Goal: Information Seeking & Learning: Learn about a topic

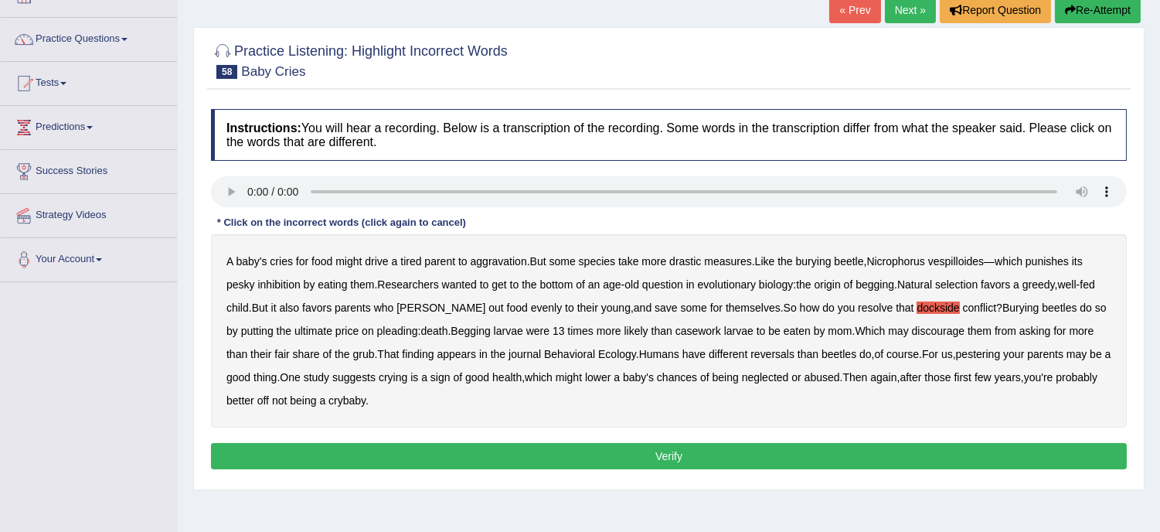
click at [719, 342] on div "A baby's cries for food might drive a tired parent to aggravation . But some sp…" at bounding box center [669, 330] width 916 height 193
click at [668, 461] on button "Verify" at bounding box center [669, 456] width 916 height 26
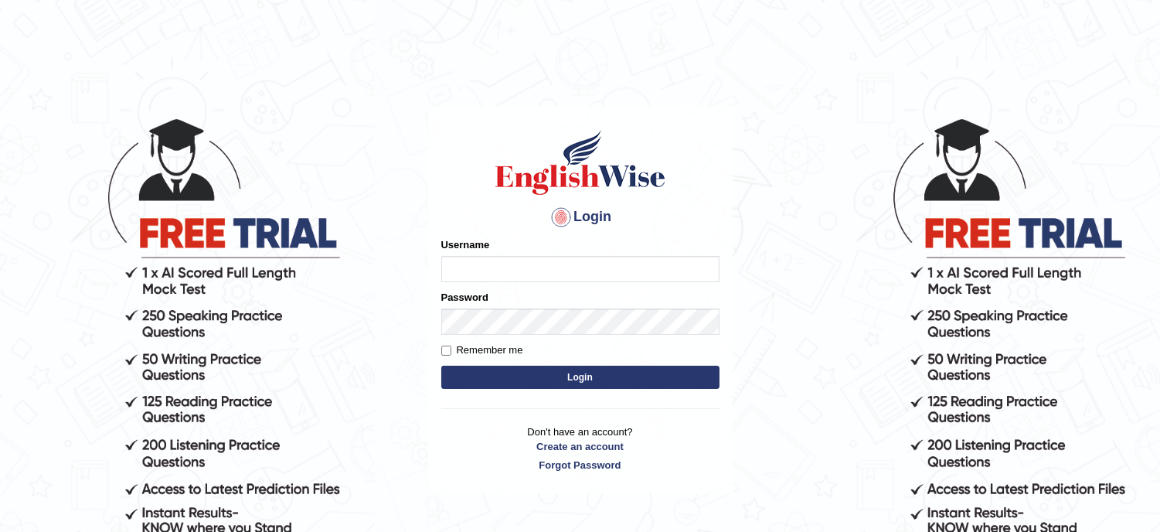
type input "musukwaluis1"
click at [603, 380] on button "Login" at bounding box center [580, 376] width 278 height 23
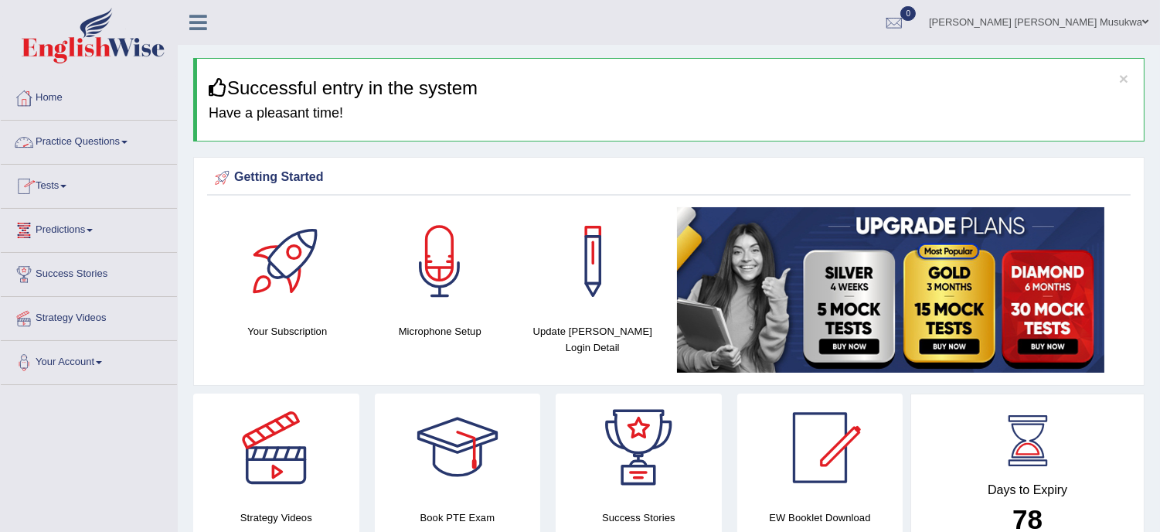
click at [82, 141] on link "Practice Questions" at bounding box center [89, 140] width 176 height 39
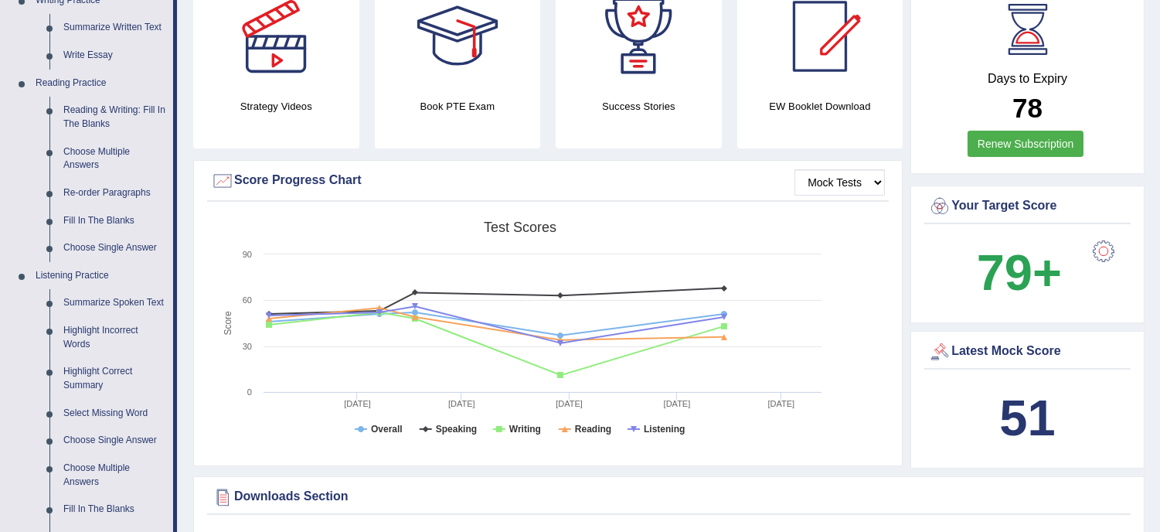
scroll to position [412, 0]
click at [139, 416] on link "Select Missing Word" at bounding box center [114, 413] width 117 height 28
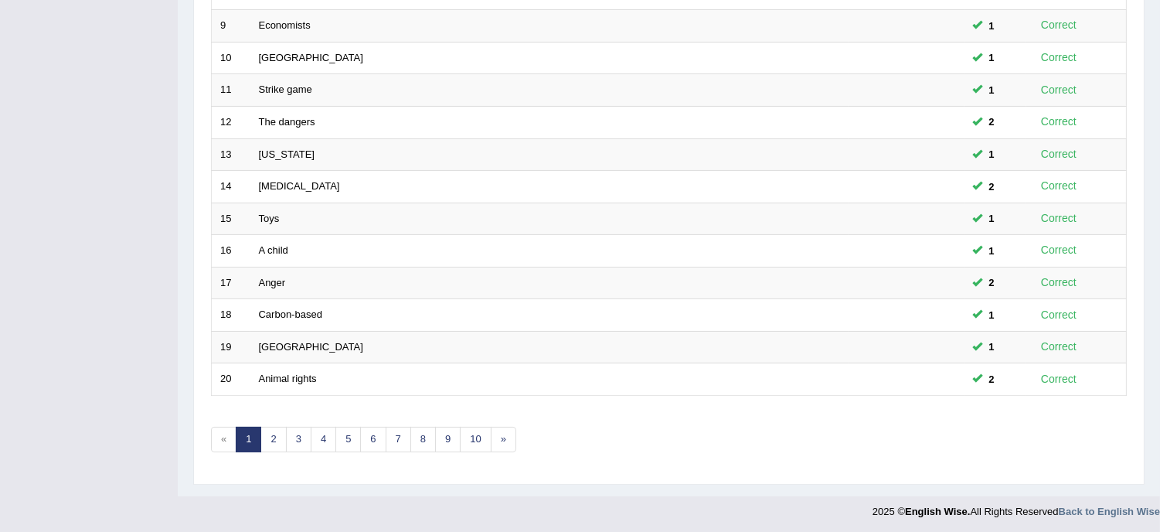
scroll to position [491, 0]
click at [956, 511] on strong "English Wise." at bounding box center [937, 509] width 65 height 12
click at [269, 444] on link "2" at bounding box center [272, 436] width 25 height 25
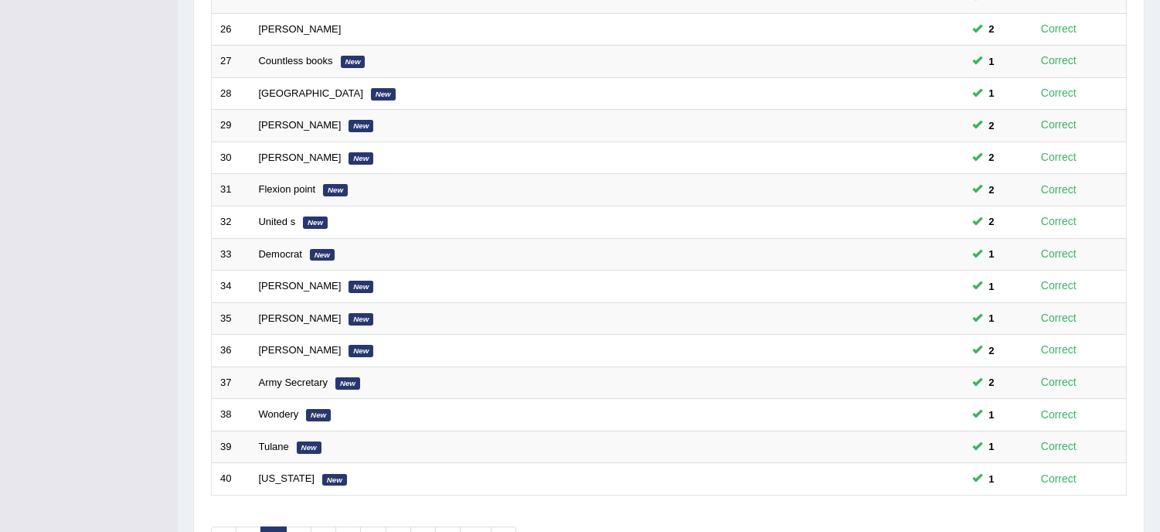
scroll to position [491, 0]
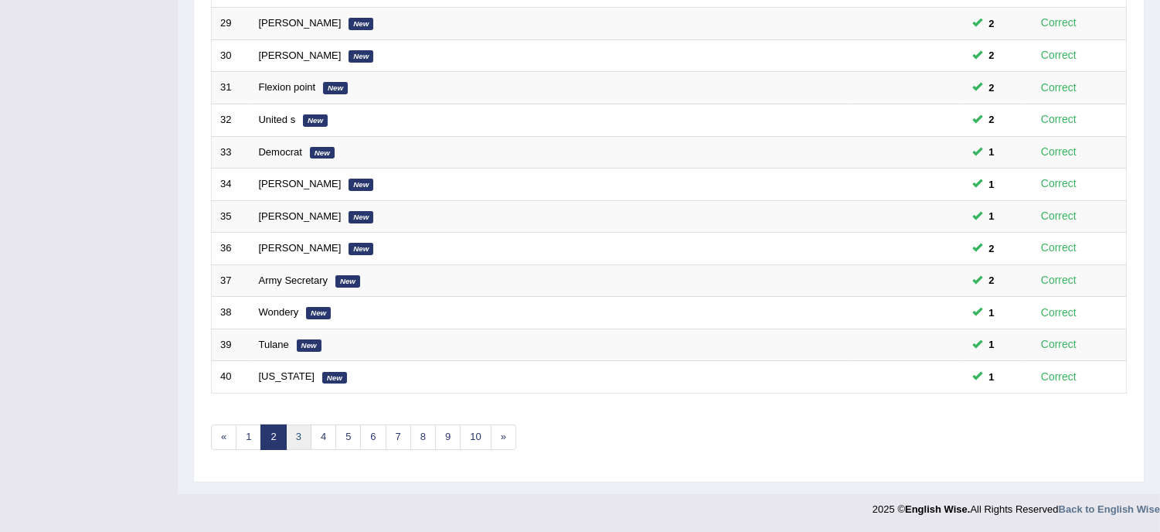
click at [294, 435] on link "3" at bounding box center [298, 436] width 25 height 25
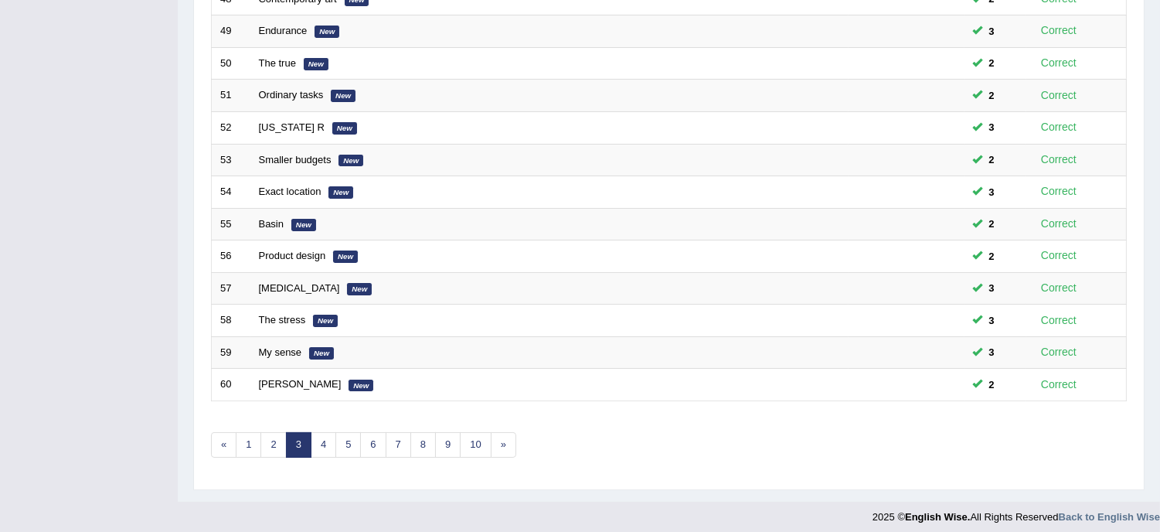
scroll to position [491, 0]
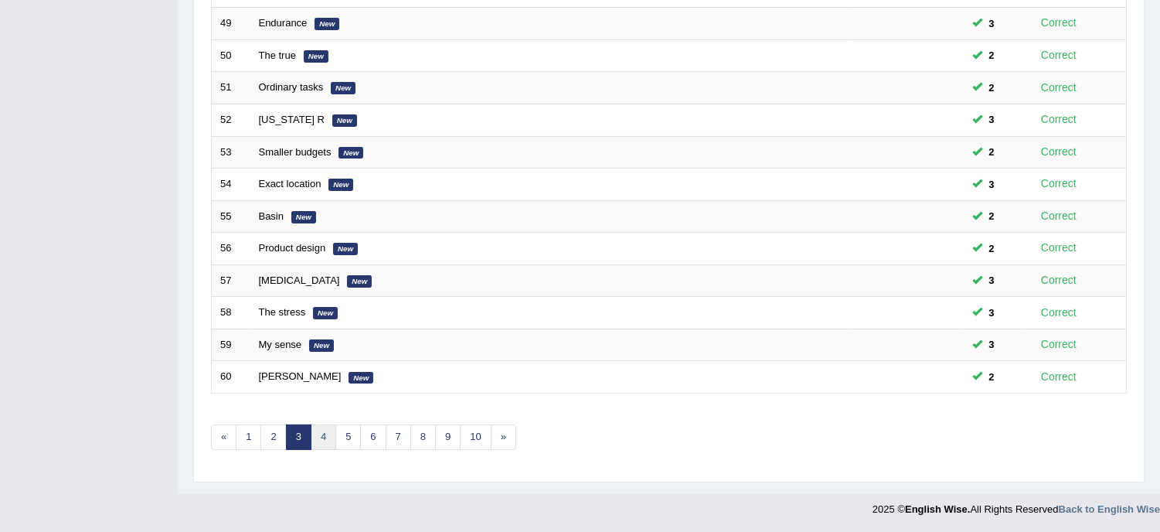
click at [330, 434] on link "4" at bounding box center [323, 436] width 25 height 25
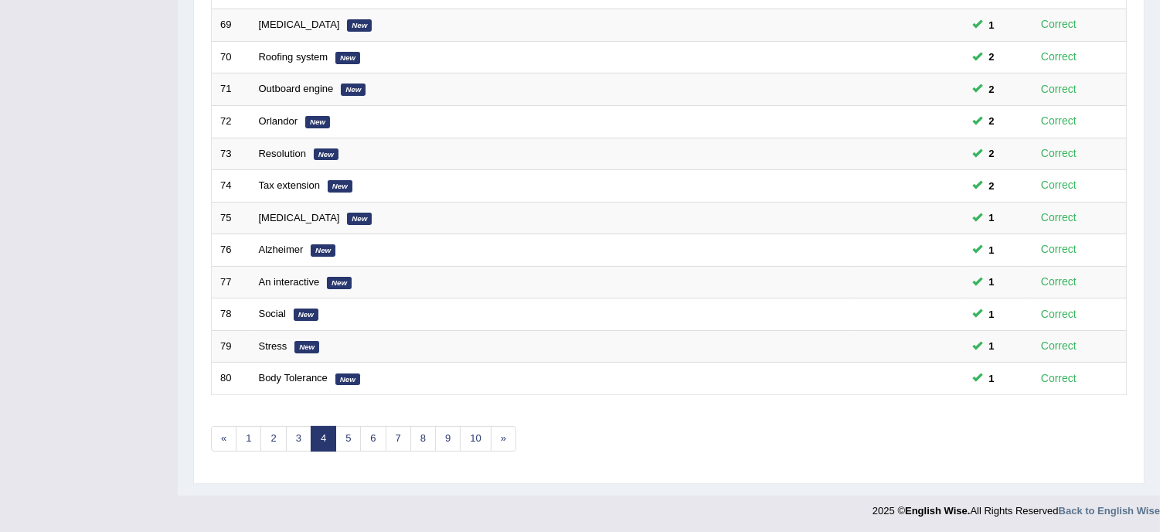
scroll to position [491, 0]
click at [353, 430] on link "5" at bounding box center [347, 436] width 25 height 25
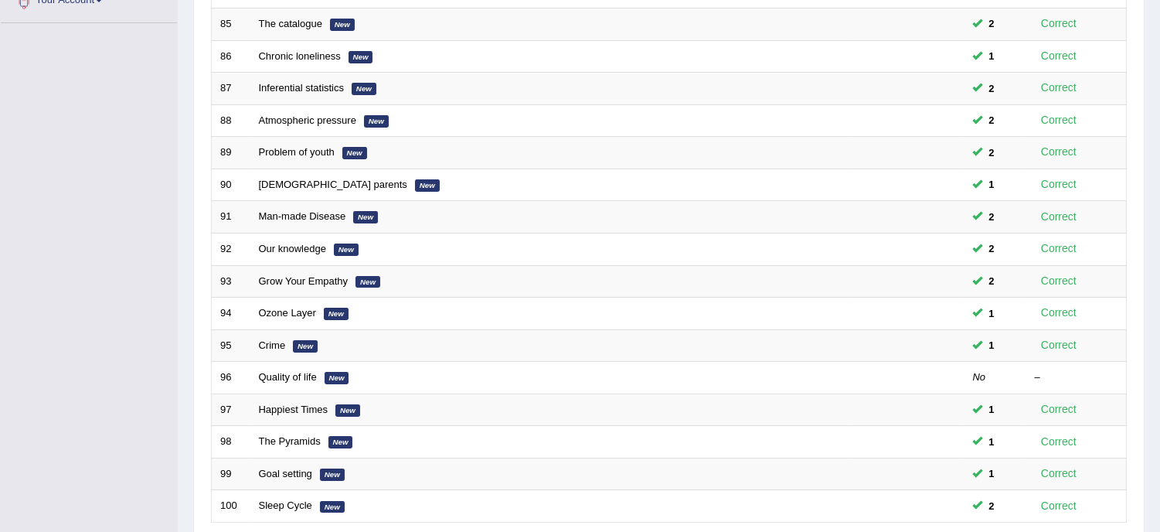
scroll to position [412, 0]
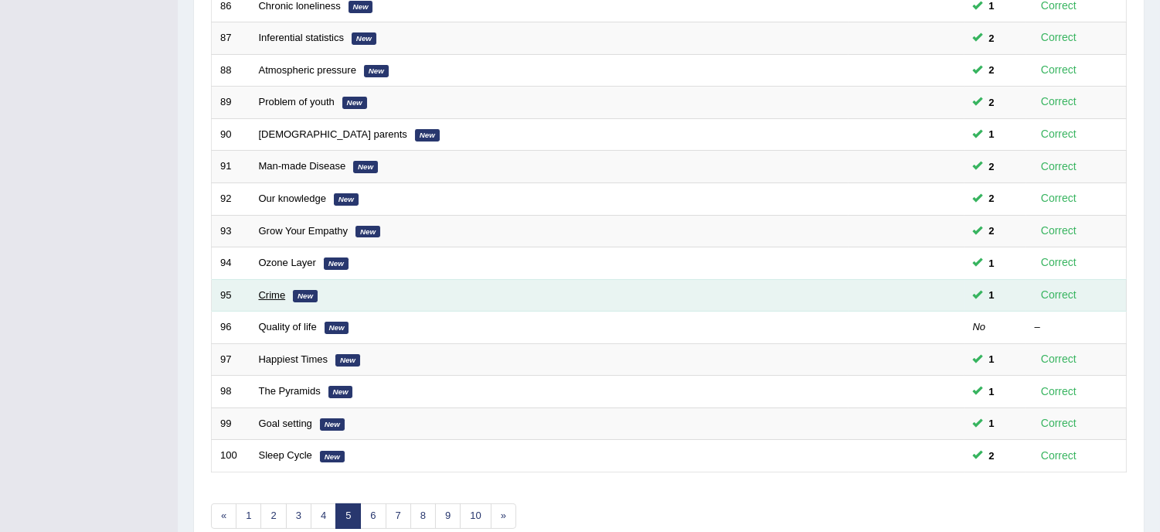
click at [263, 297] on link "Crime" at bounding box center [272, 295] width 27 height 12
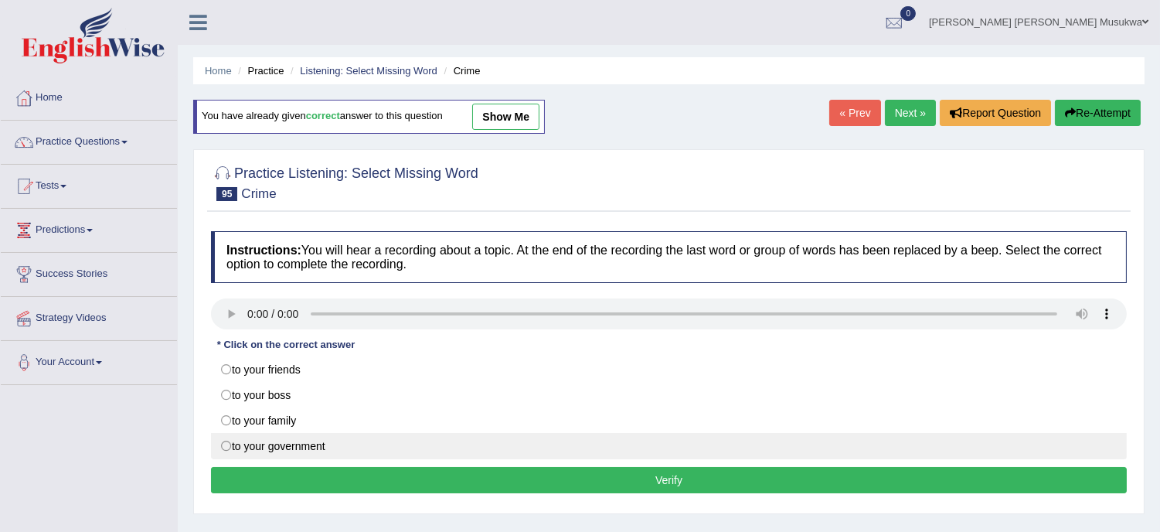
click at [280, 450] on label "to your government" at bounding box center [669, 446] width 916 height 26
radio input "true"
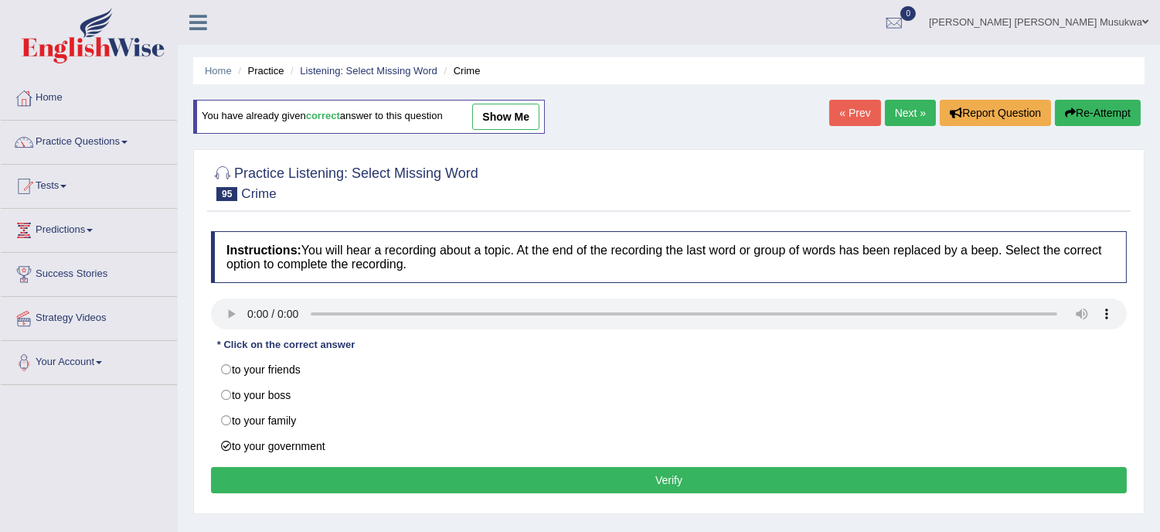
click at [627, 481] on button "Verify" at bounding box center [669, 480] width 916 height 26
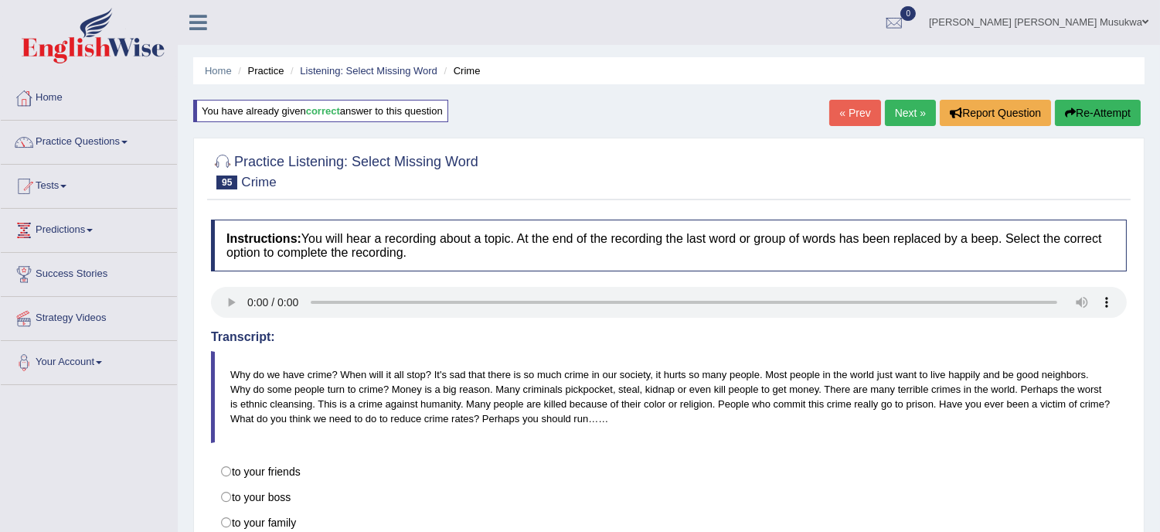
click at [914, 105] on link "Next »" at bounding box center [910, 113] width 51 height 26
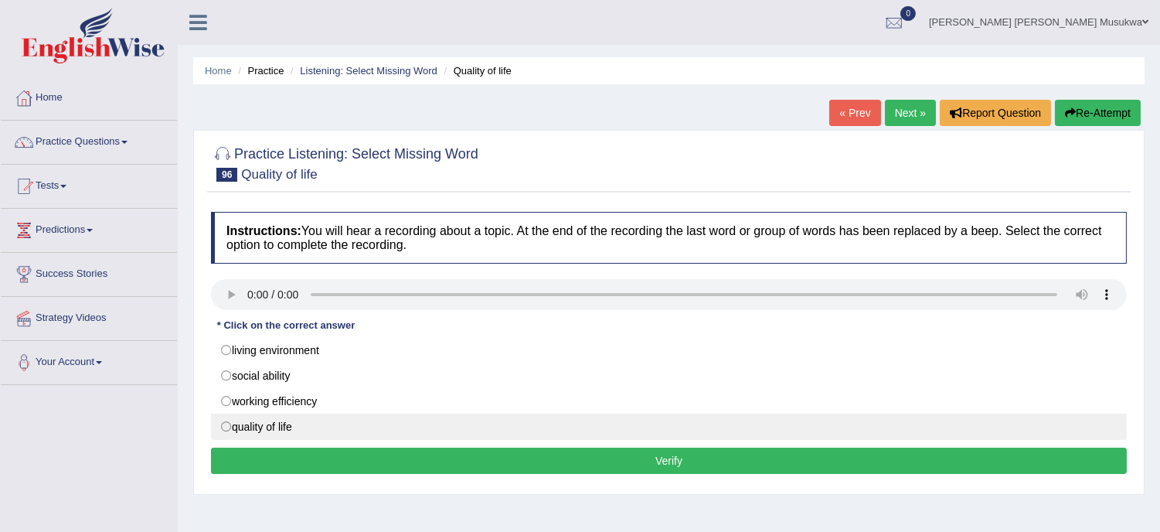
click at [263, 423] on label "quality of life" at bounding box center [669, 426] width 916 height 26
radio input "true"
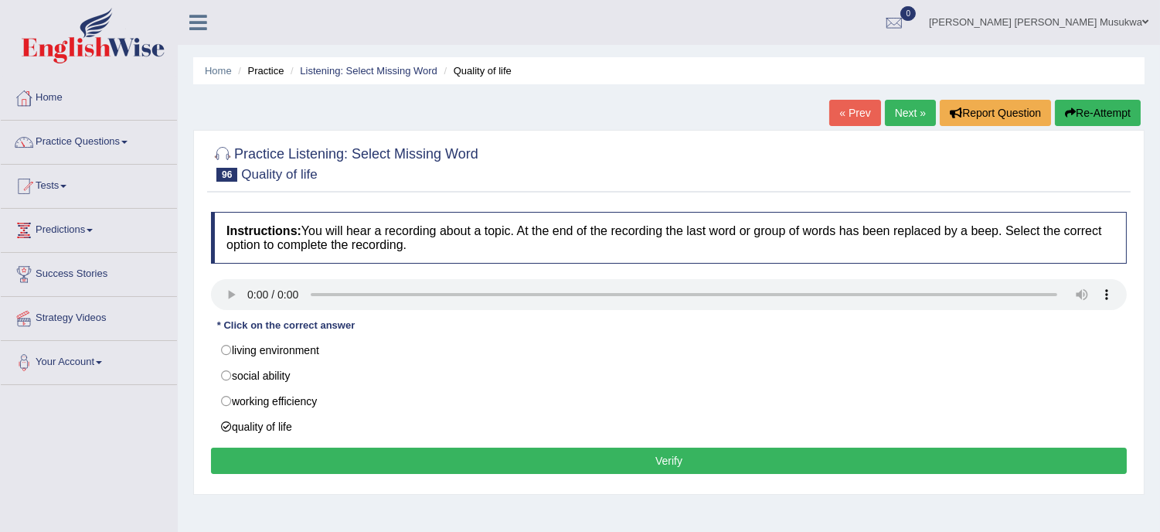
click at [621, 461] on button "Verify" at bounding box center [669, 460] width 916 height 26
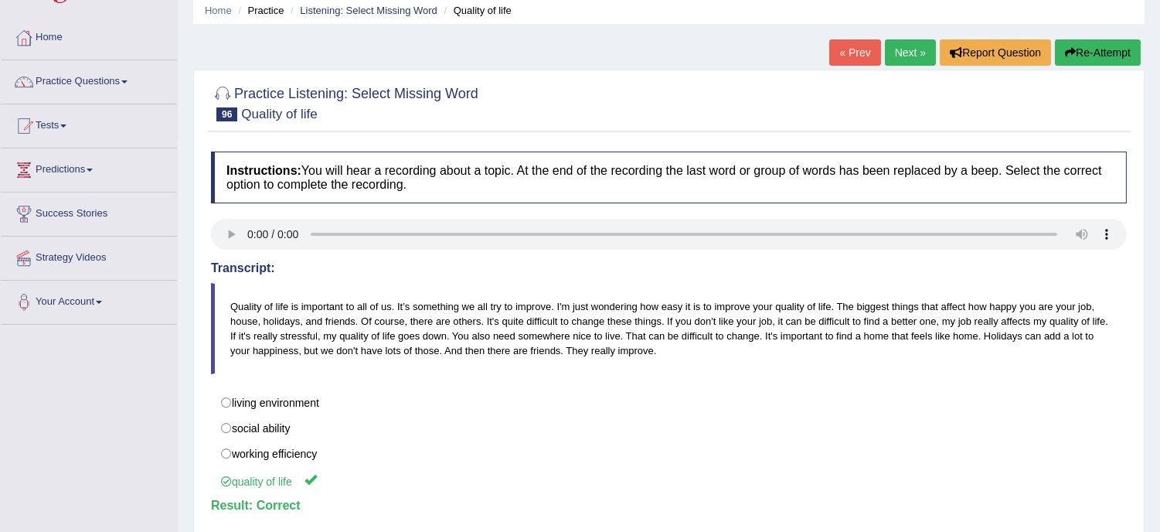
scroll to position [80, 0]
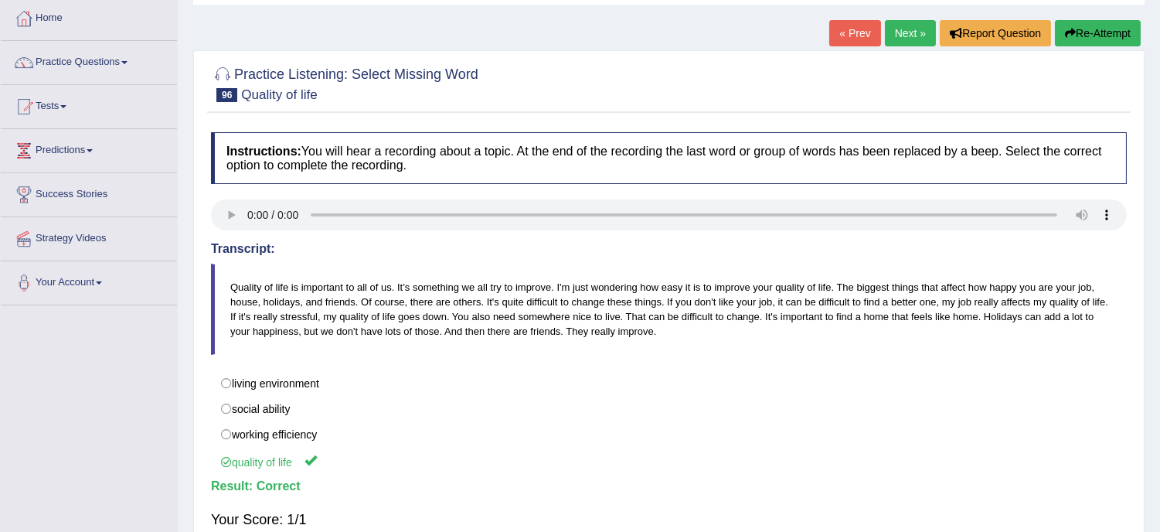
click at [900, 24] on link "Next »" at bounding box center [910, 33] width 51 height 26
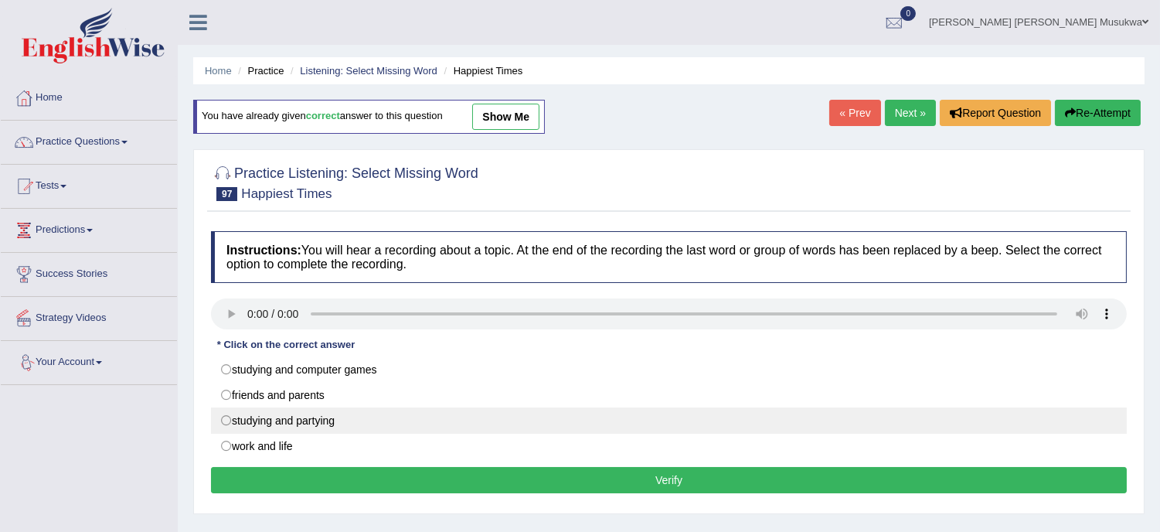
click at [243, 426] on label "studying and partying" at bounding box center [669, 420] width 916 height 26
radio input "true"
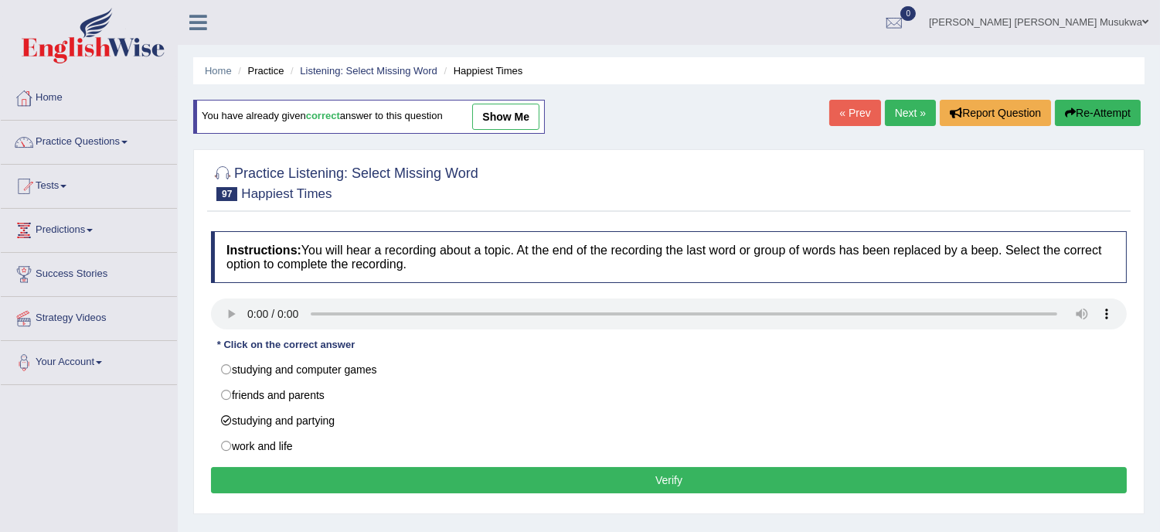
click at [439, 481] on button "Verify" at bounding box center [669, 480] width 916 height 26
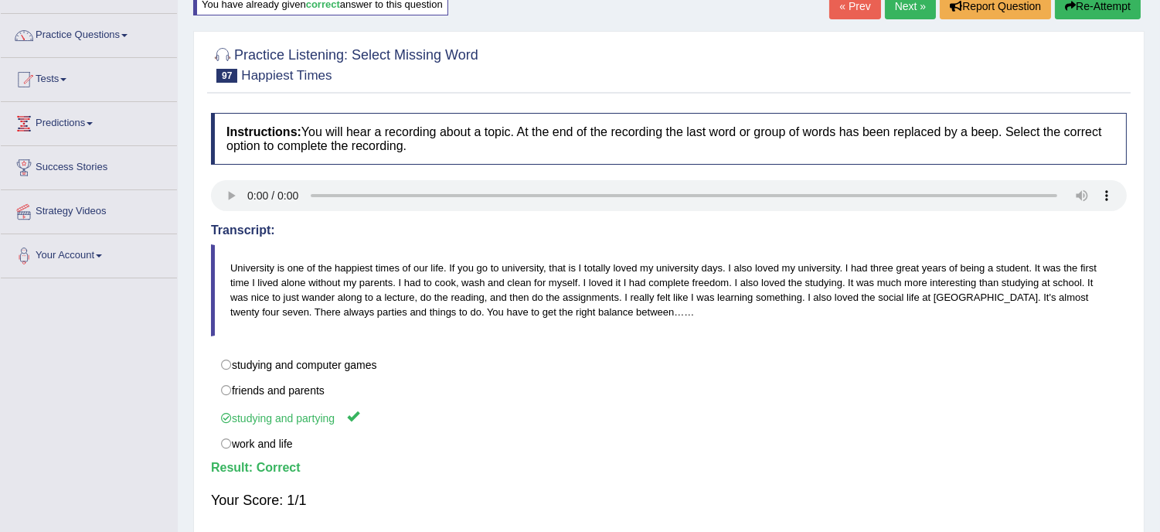
scroll to position [4, 0]
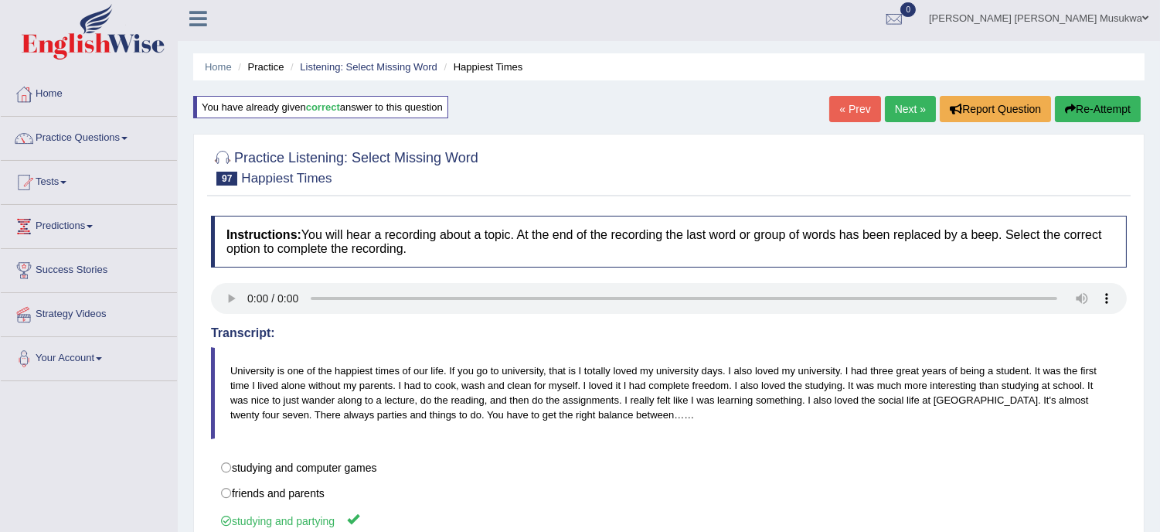
click at [916, 100] on link "Next »" at bounding box center [910, 109] width 51 height 26
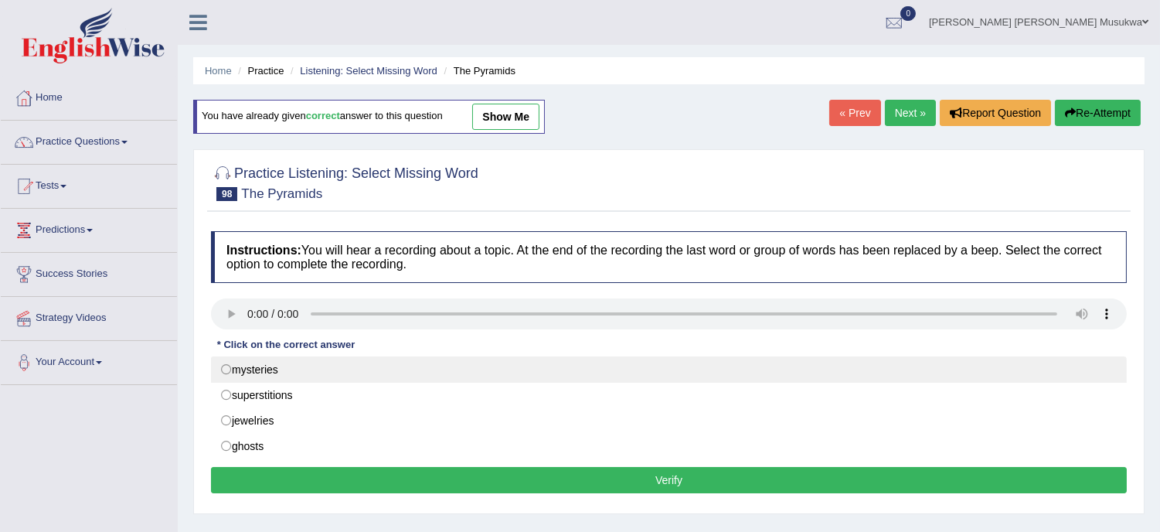
click at [287, 363] on label "mysteries" at bounding box center [669, 369] width 916 height 26
radio input "true"
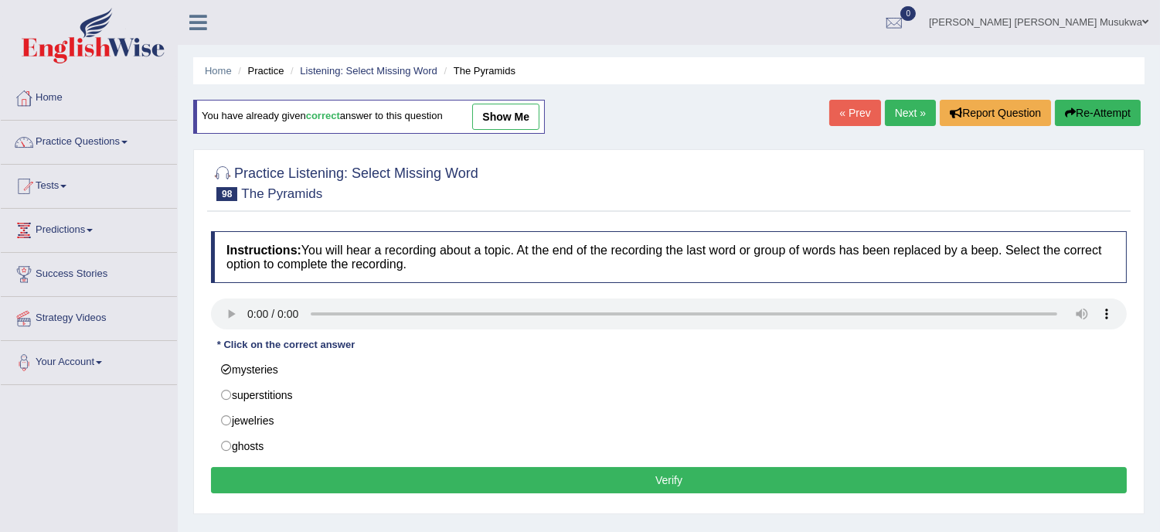
click at [639, 482] on button "Verify" at bounding box center [669, 480] width 916 height 26
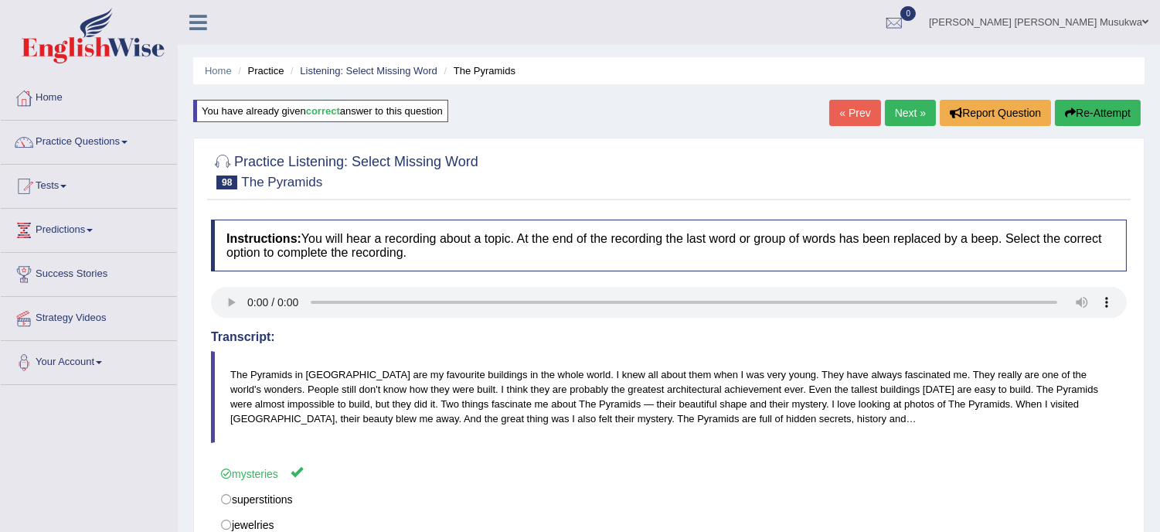
click at [899, 111] on link "Next »" at bounding box center [910, 113] width 51 height 26
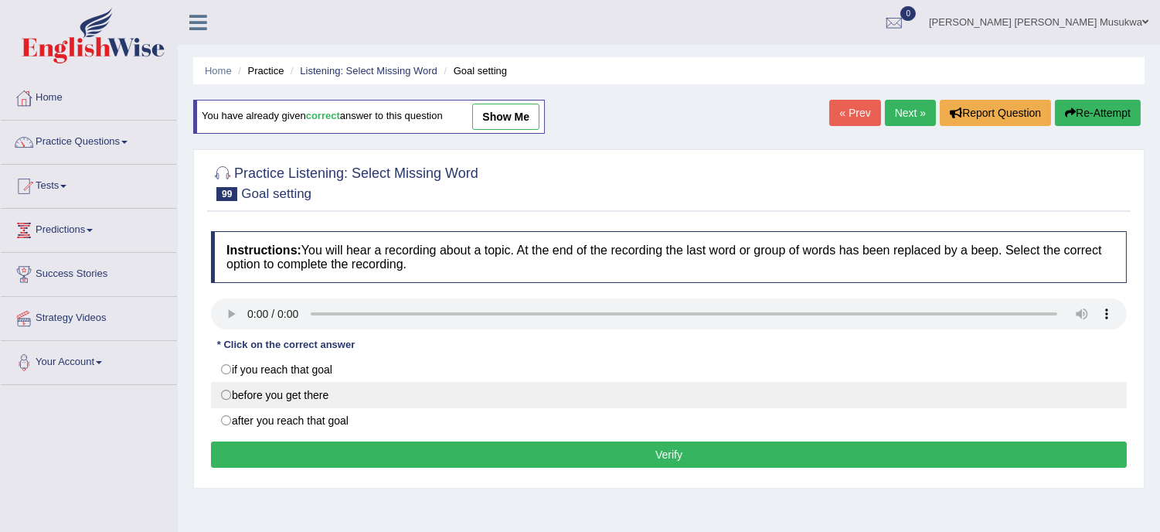
click at [277, 387] on label "before you get there" at bounding box center [669, 395] width 916 height 26
radio input "true"
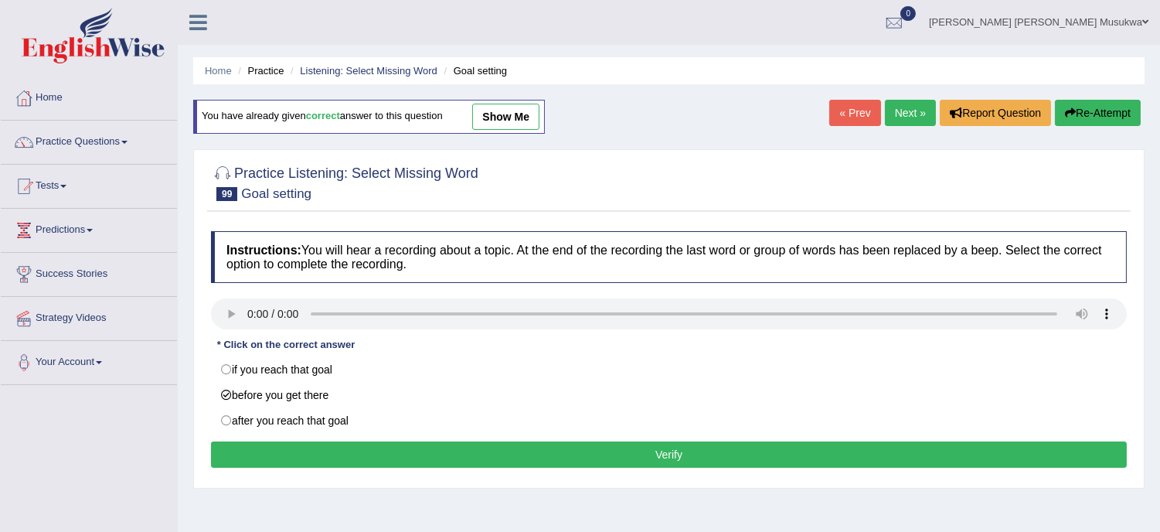
drag, startPoint x: 277, startPoint y: 387, endPoint x: 423, endPoint y: 451, distance: 160.2
click at [423, 451] on div "Instructions: You will hear a recording about a topic. At the end of the record…" at bounding box center [668, 351] width 923 height 257
click at [459, 450] on button "Verify" at bounding box center [669, 454] width 916 height 26
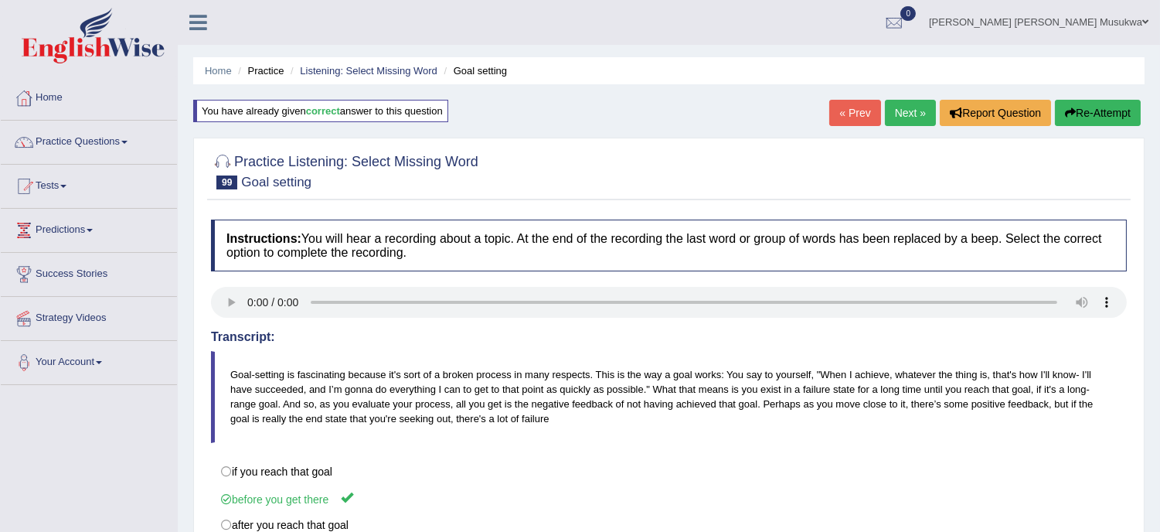
click at [901, 101] on link "Next »" at bounding box center [910, 113] width 51 height 26
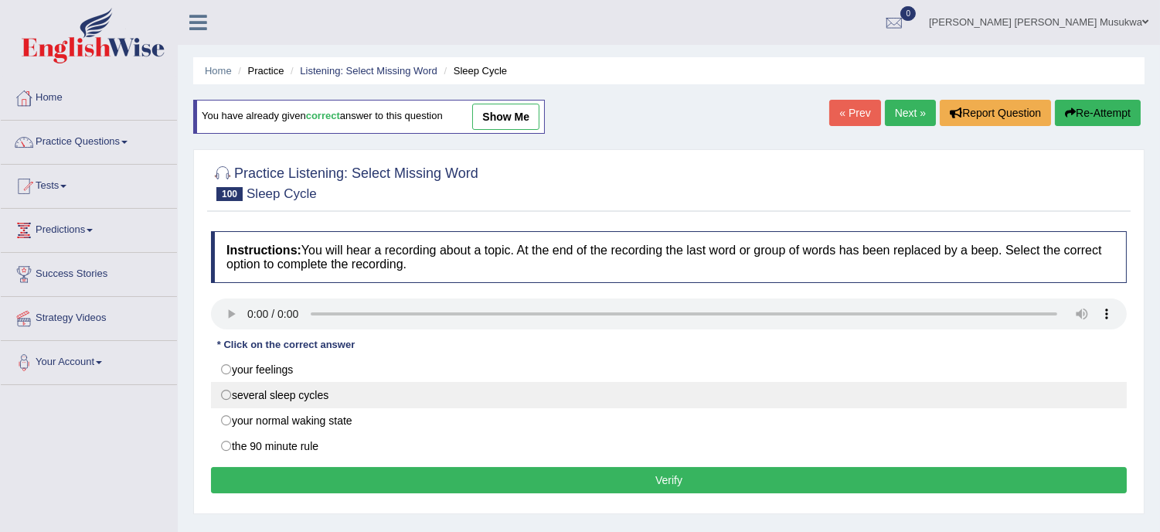
click at [238, 393] on label "several sleep cycles" at bounding box center [669, 395] width 916 height 26
radio input "true"
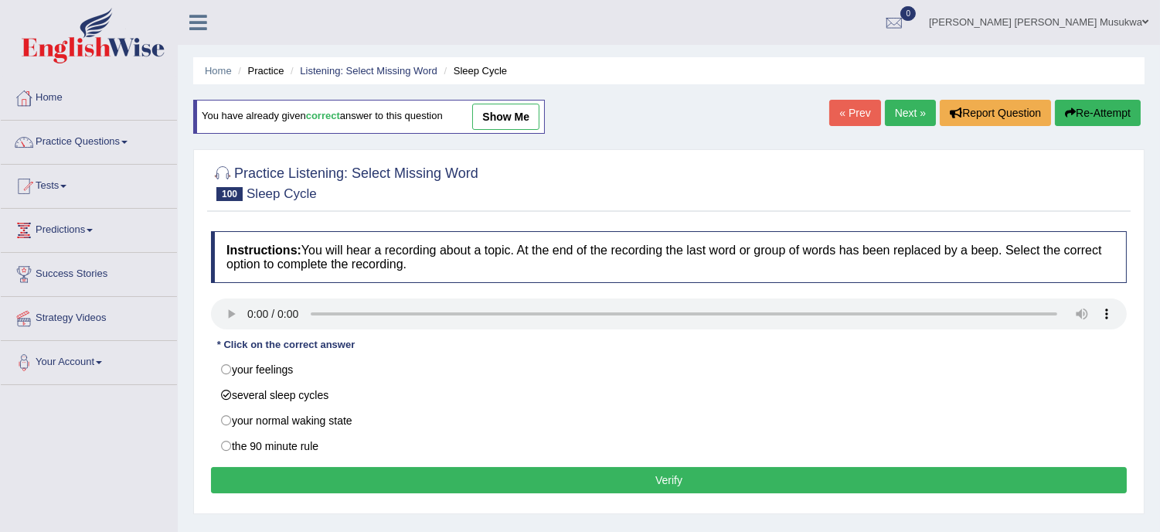
click at [423, 477] on button "Verify" at bounding box center [669, 480] width 916 height 26
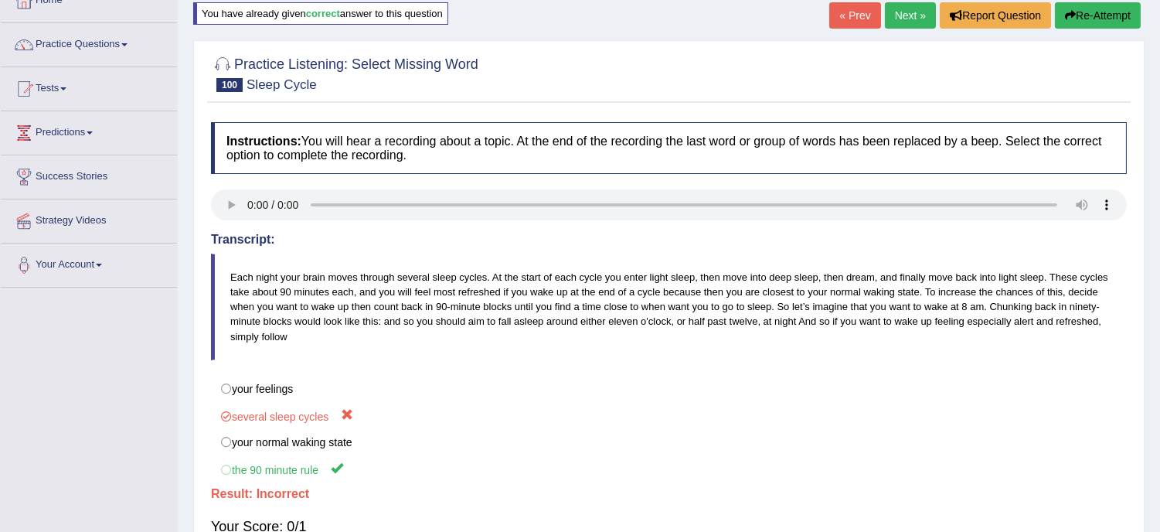
scroll to position [73, 0]
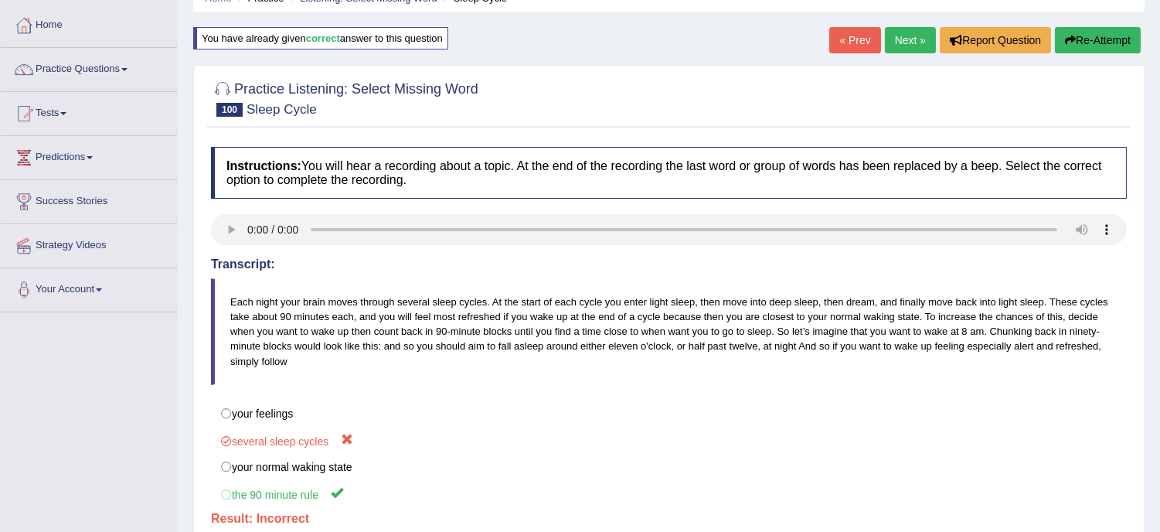
click at [1088, 36] on button "Re-Attempt" at bounding box center [1098, 40] width 86 height 26
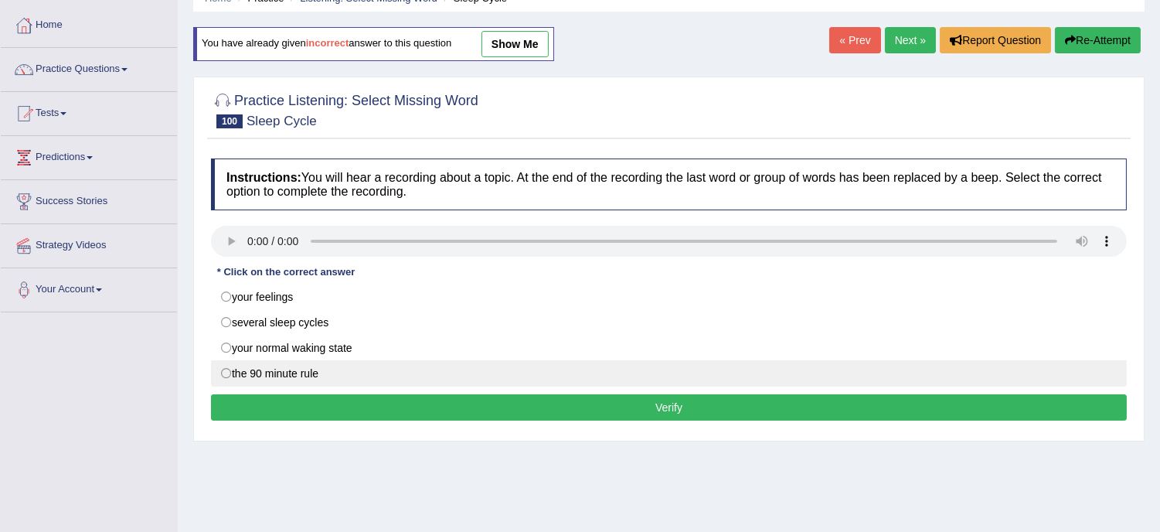
click at [236, 379] on label "the 90 minute rule" at bounding box center [669, 373] width 916 height 26
radio input "true"
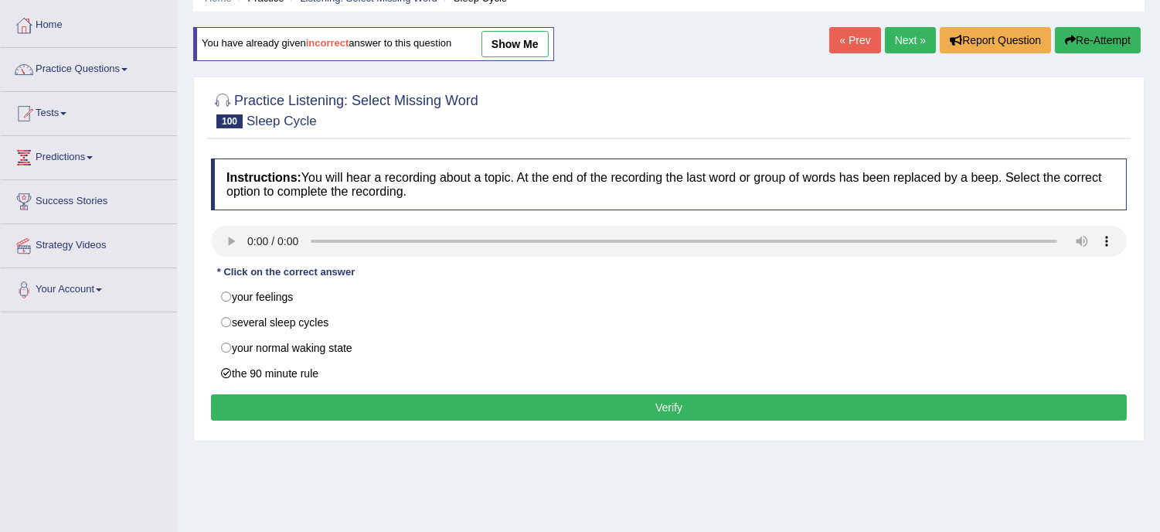
click at [678, 414] on button "Verify" at bounding box center [669, 407] width 916 height 26
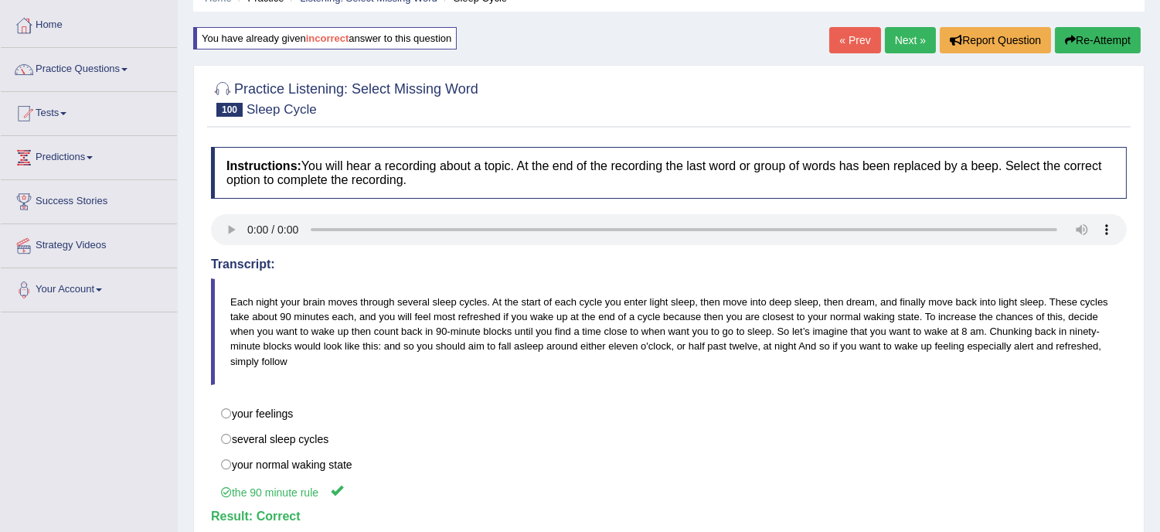
click at [894, 37] on link "Next »" at bounding box center [910, 40] width 51 height 26
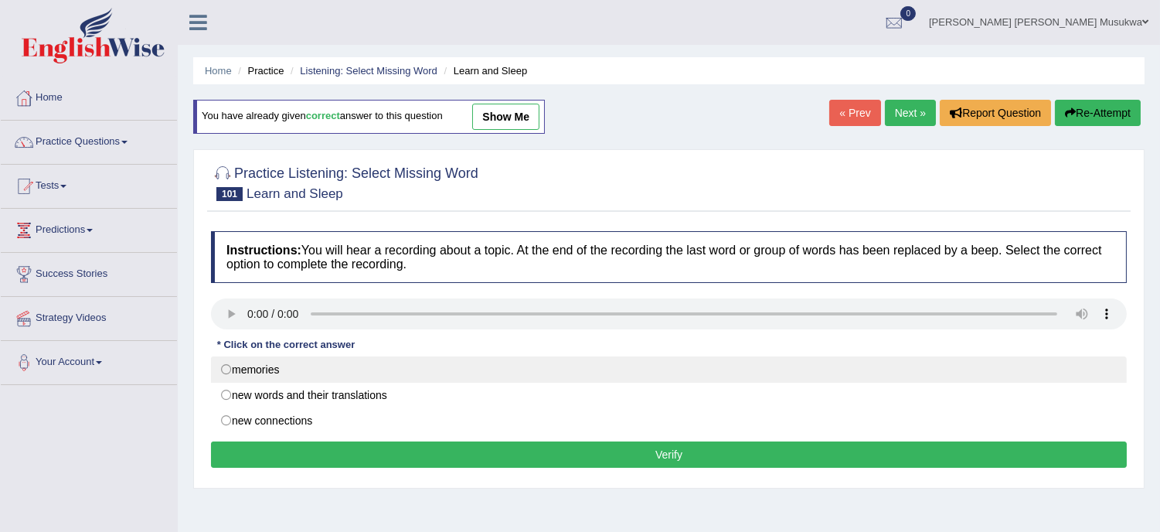
click at [442, 368] on label "memories" at bounding box center [669, 369] width 916 height 26
radio input "true"
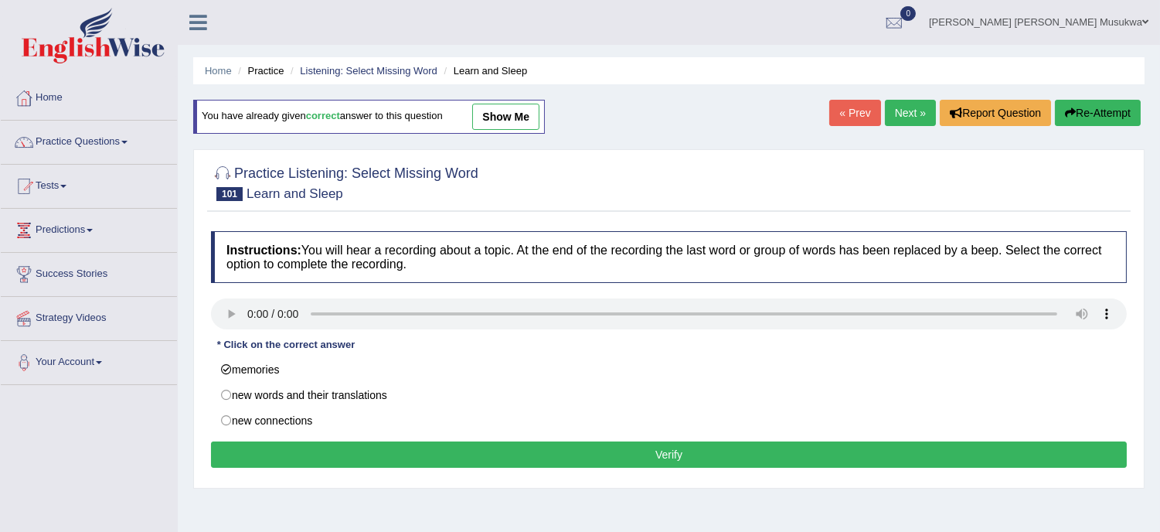
click at [581, 456] on button "Verify" at bounding box center [669, 454] width 916 height 26
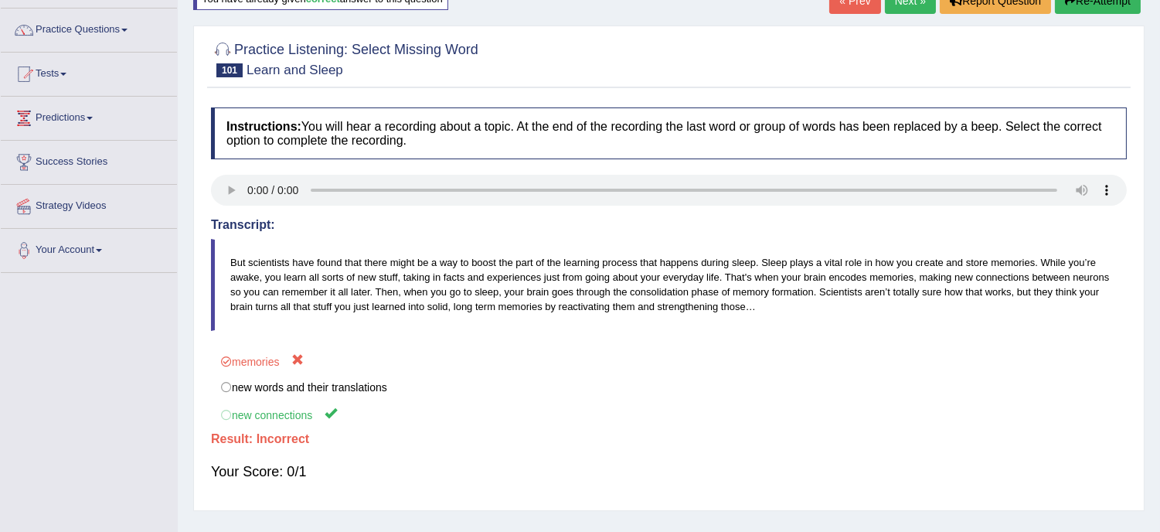
scroll to position [91, 0]
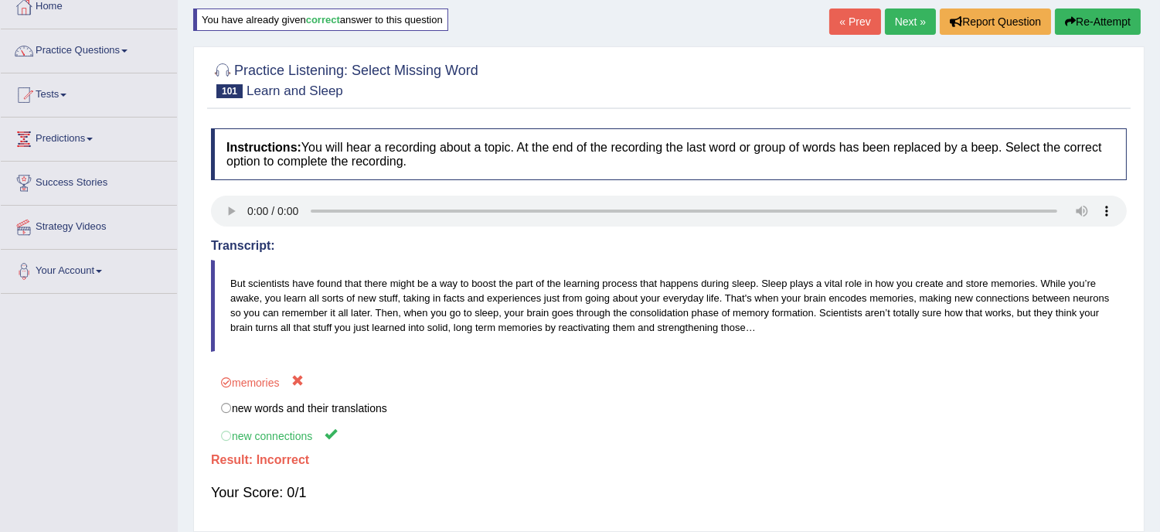
click at [1100, 21] on button "Re-Attempt" at bounding box center [1098, 21] width 86 height 26
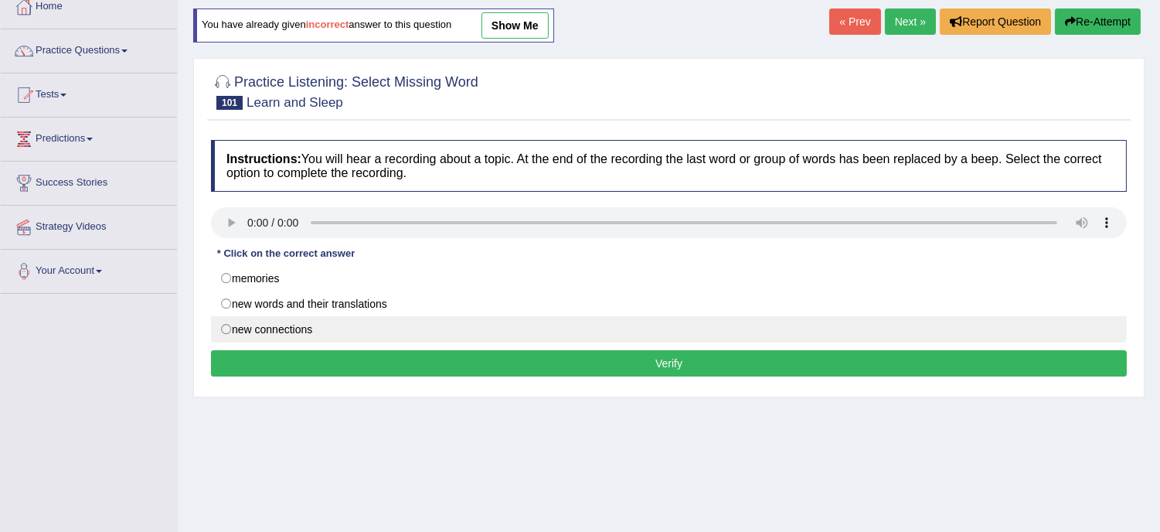
click at [477, 329] on label "new connections" at bounding box center [669, 329] width 916 height 26
radio input "true"
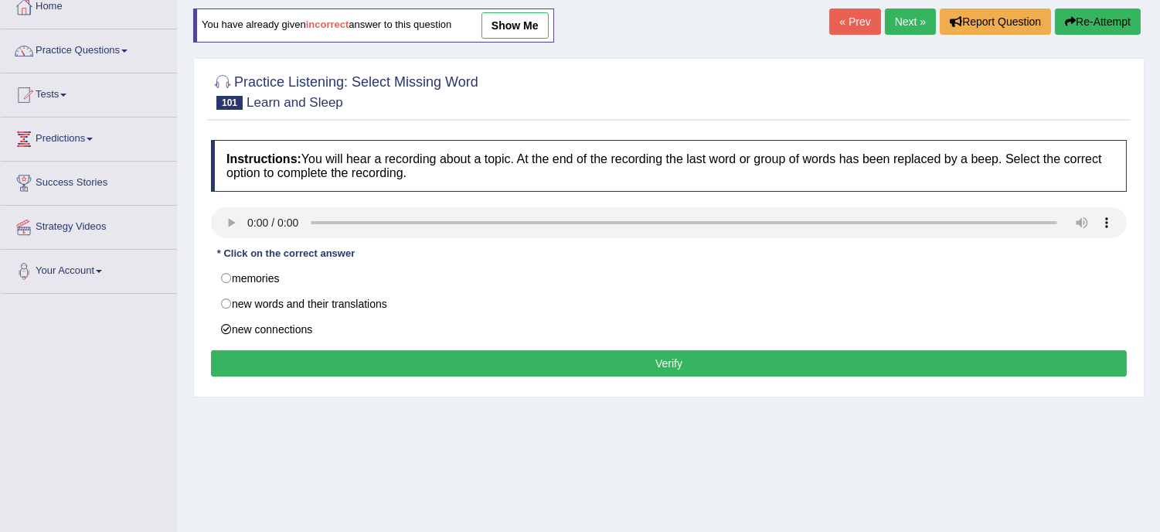
click at [563, 362] on button "Verify" at bounding box center [669, 363] width 916 height 26
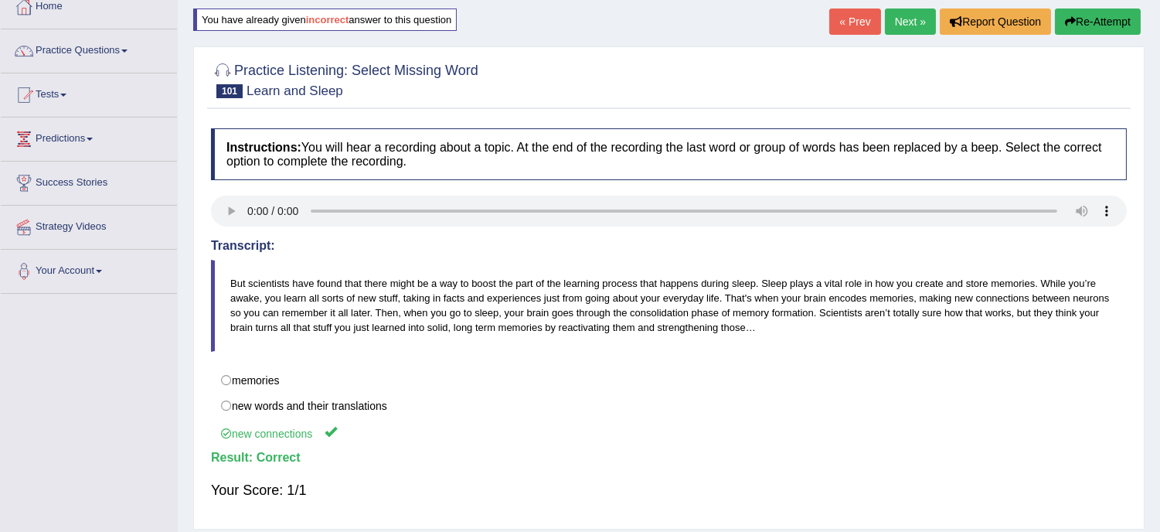
click at [893, 17] on link "Next »" at bounding box center [910, 21] width 51 height 26
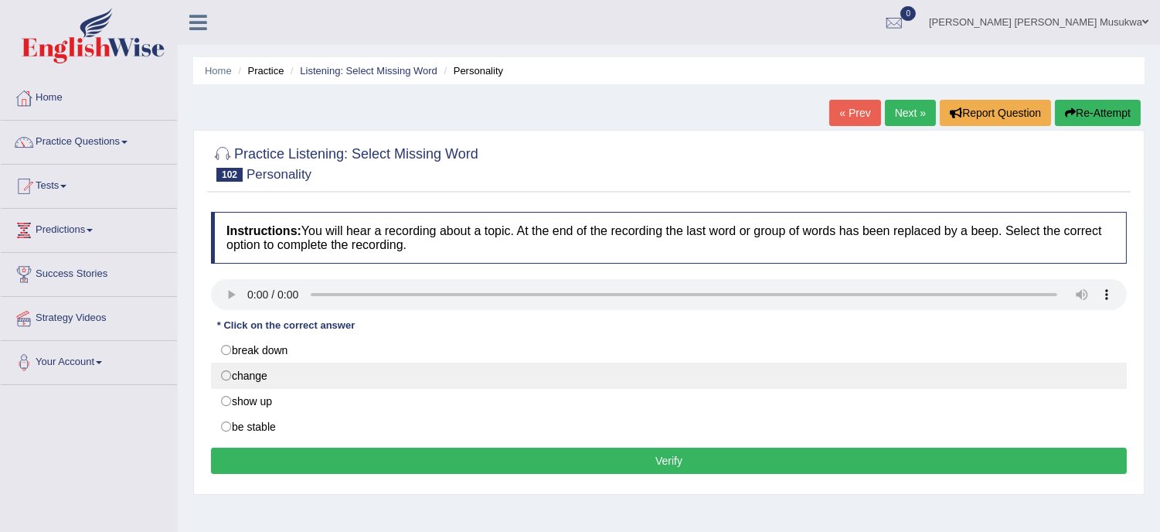
click at [406, 375] on label "change" at bounding box center [669, 375] width 916 height 26
radio input "true"
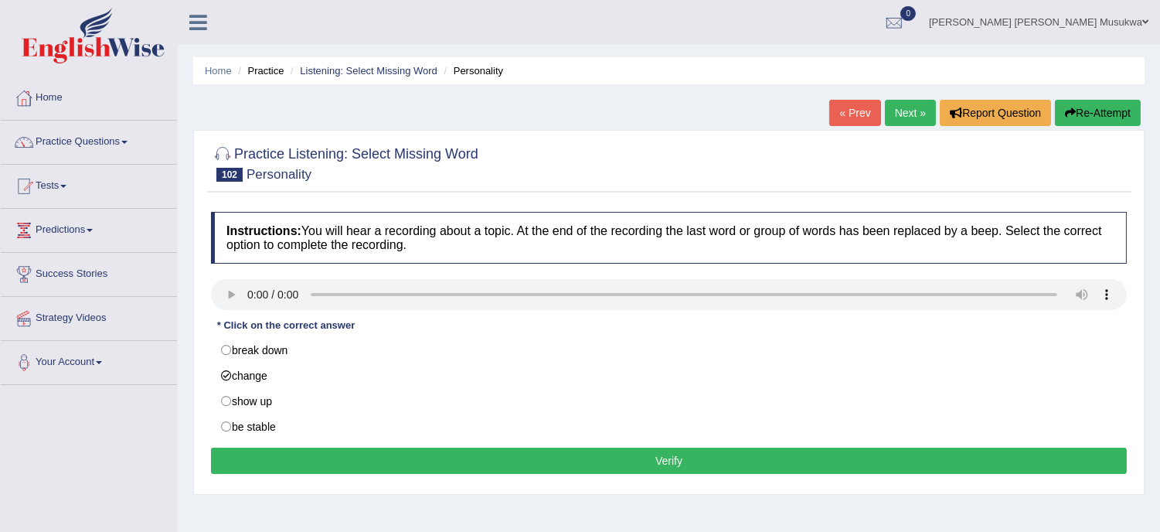
click at [615, 465] on button "Verify" at bounding box center [669, 460] width 916 height 26
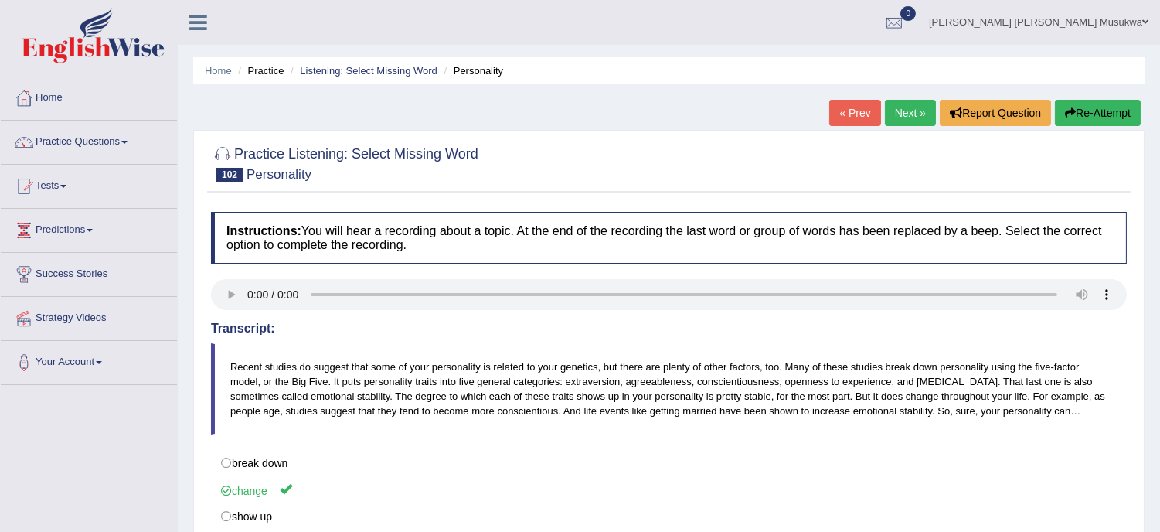
click at [903, 104] on link "Next »" at bounding box center [910, 113] width 51 height 26
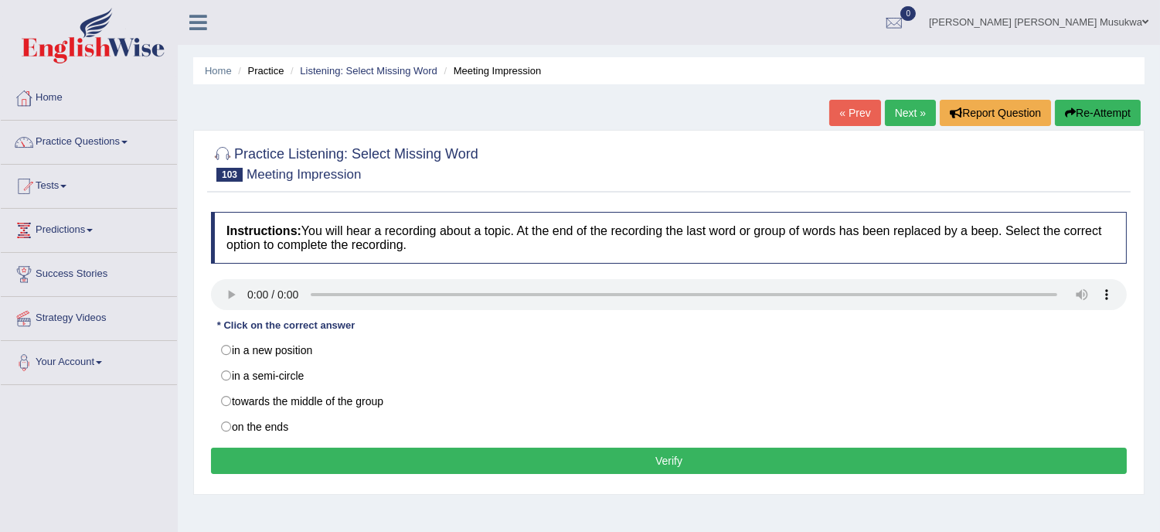
click at [886, 159] on div at bounding box center [669, 162] width 916 height 47
click at [601, 233] on h4 "Instructions: You will hear a recording about a topic. At the end of the record…" at bounding box center [669, 238] width 916 height 52
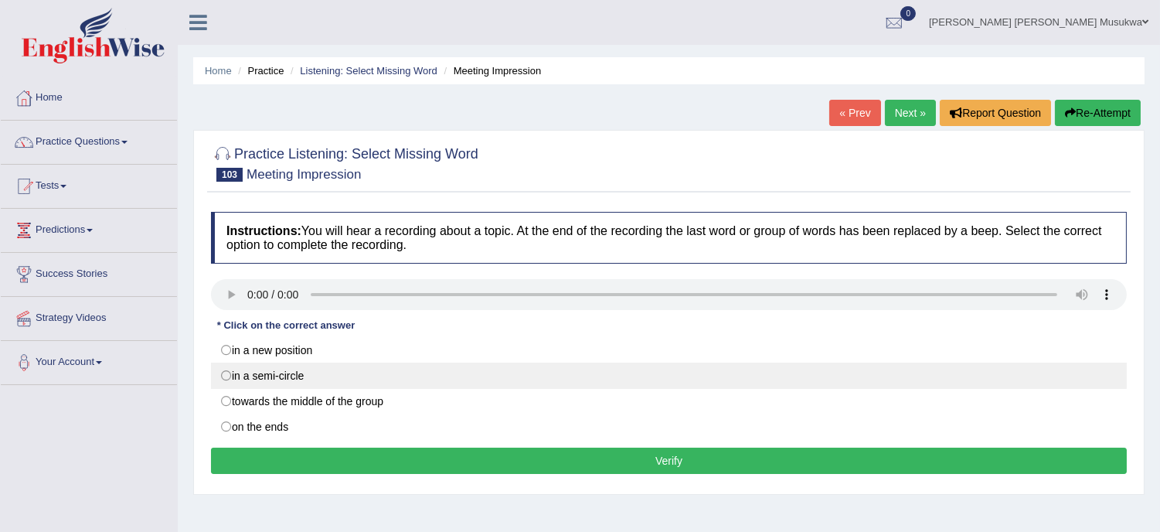
click at [281, 386] on label "in a semi-circle" at bounding box center [669, 375] width 916 height 26
radio input "true"
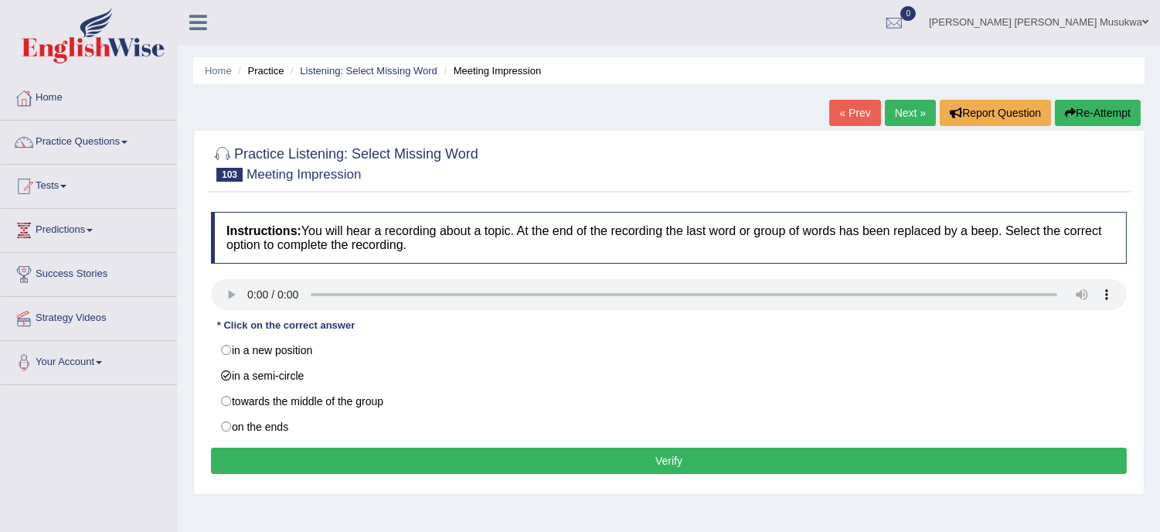
click at [403, 459] on button "Verify" at bounding box center [669, 460] width 916 height 26
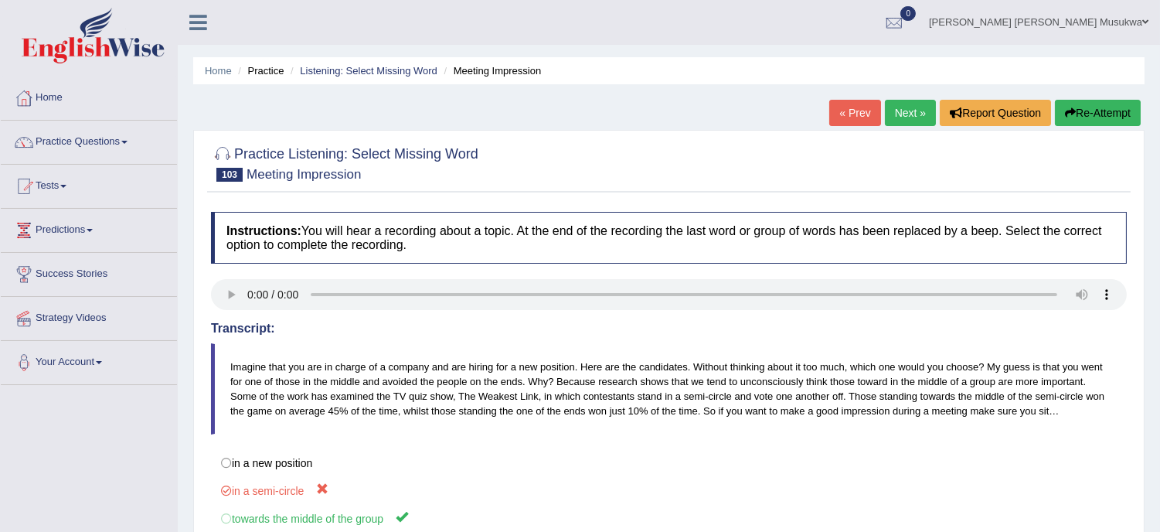
click at [1076, 107] on button "Re-Attempt" at bounding box center [1098, 113] width 86 height 26
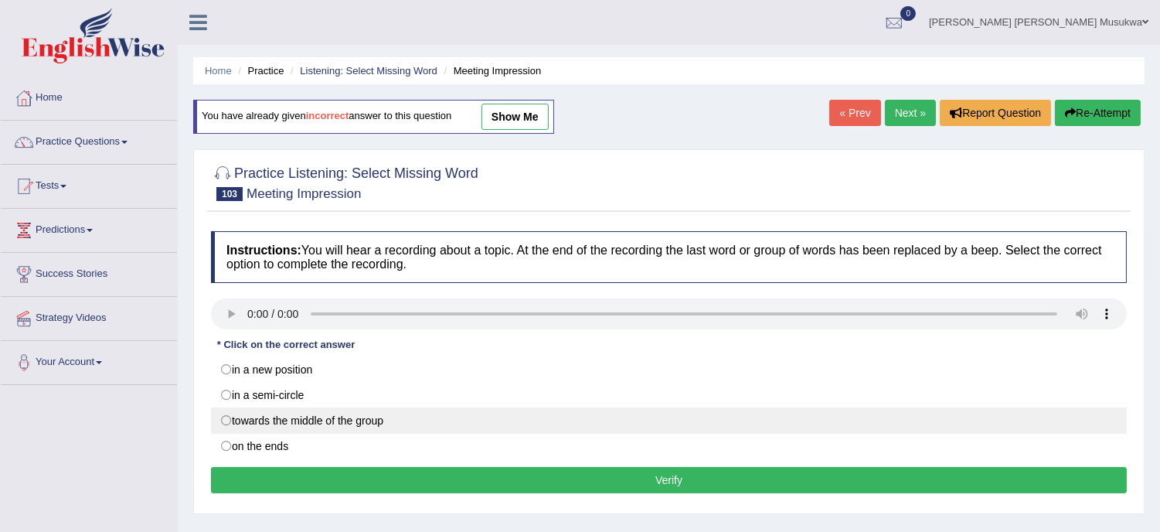
click at [420, 433] on label "towards the middle of the group" at bounding box center [669, 420] width 916 height 26
radio input "true"
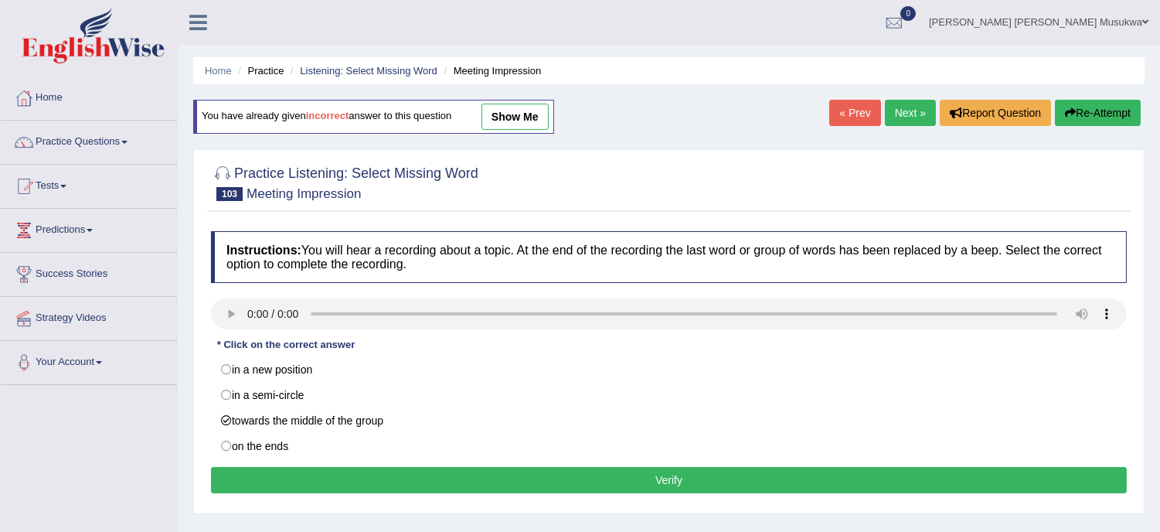
click at [612, 492] on button "Verify" at bounding box center [669, 480] width 916 height 26
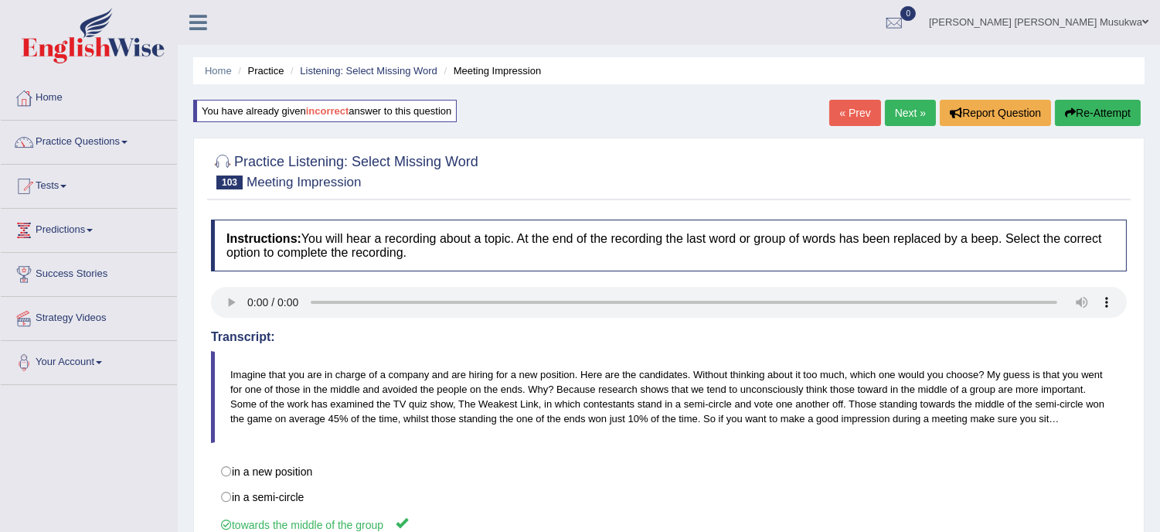
click at [895, 108] on link "Next »" at bounding box center [910, 113] width 51 height 26
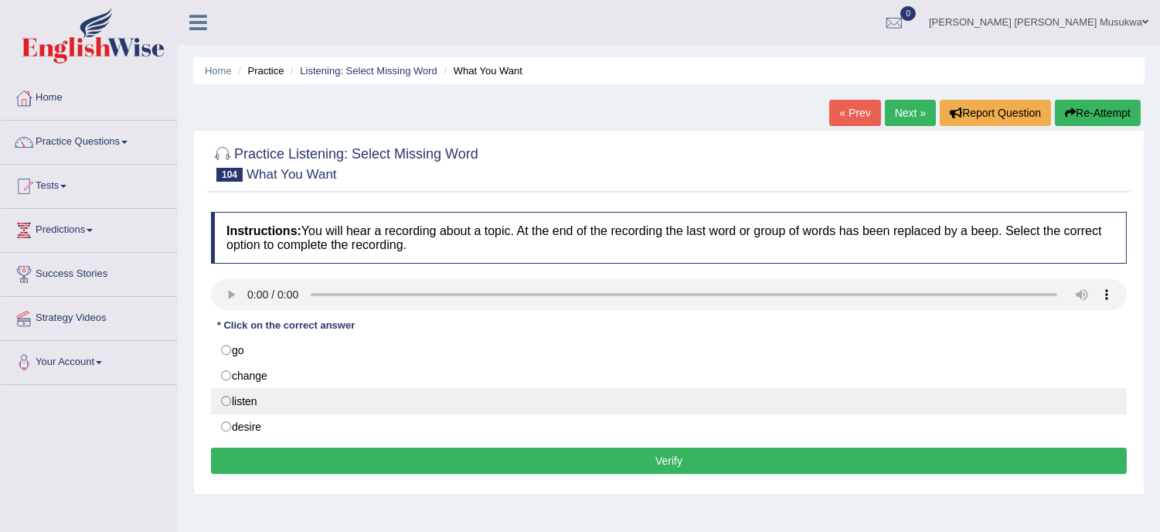
click at [240, 399] on label "listen" at bounding box center [669, 401] width 916 height 26
radio input "true"
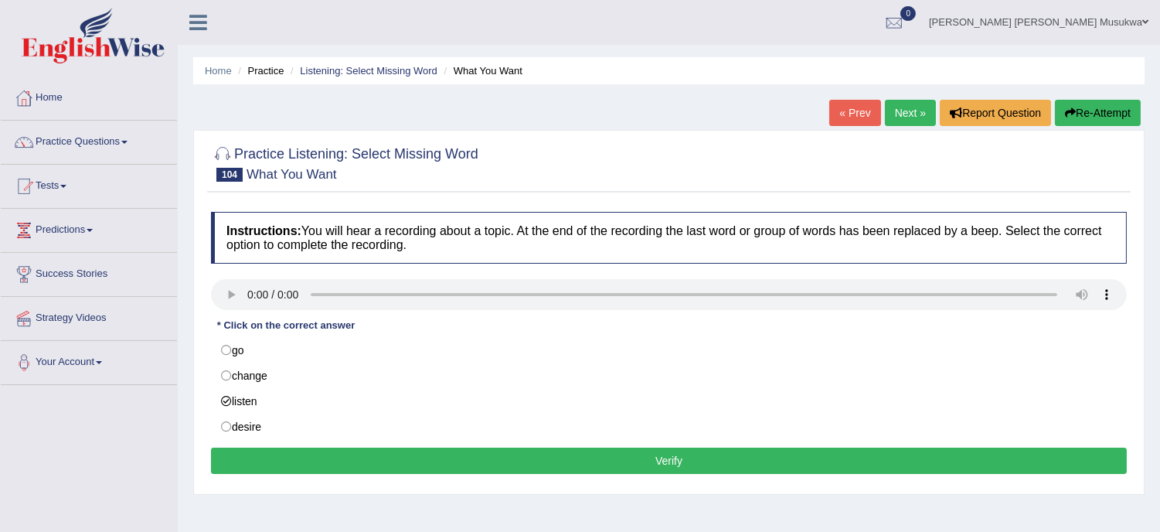
click at [492, 453] on button "Verify" at bounding box center [669, 460] width 916 height 26
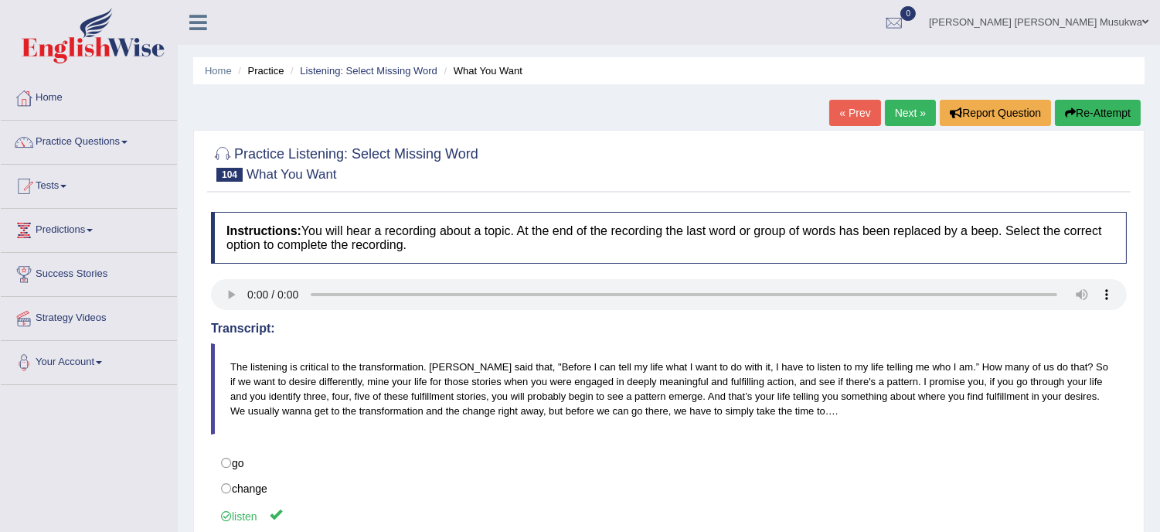
click at [559, 322] on h4 "Transcript:" at bounding box center [669, 328] width 916 height 14
drag, startPoint x: 807, startPoint y: 155, endPoint x: 861, endPoint y: 148, distance: 53.9
click at [861, 148] on div at bounding box center [669, 162] width 916 height 47
click at [923, 101] on link "Next »" at bounding box center [910, 113] width 51 height 26
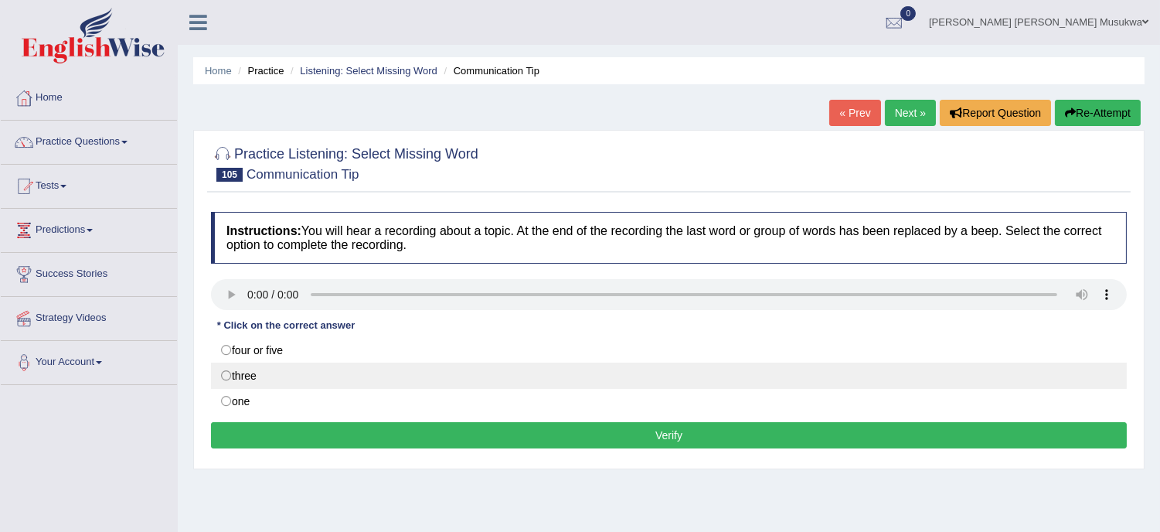
click at [284, 371] on label "three" at bounding box center [669, 375] width 916 height 26
radio input "true"
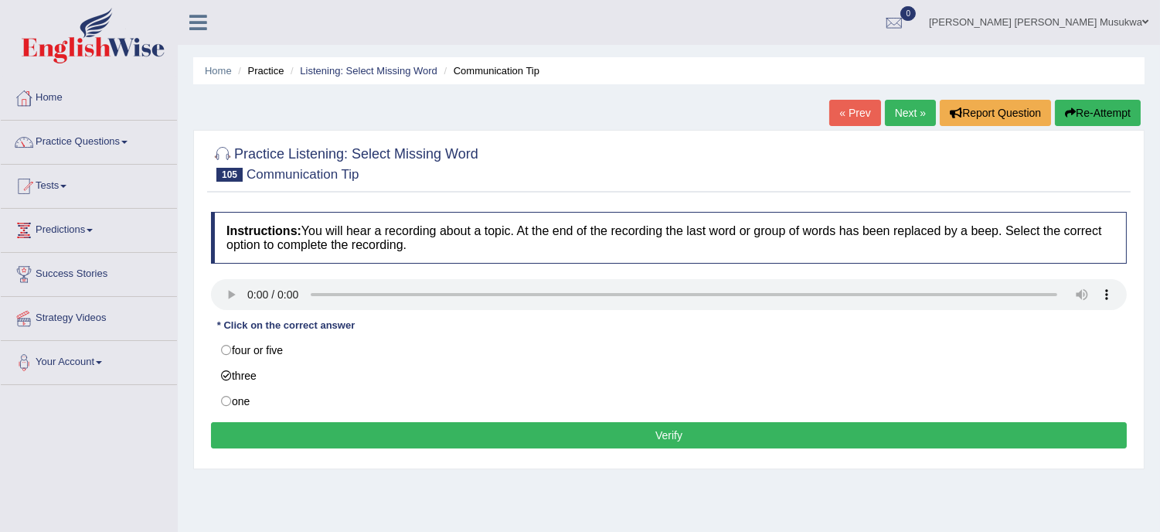
click at [389, 440] on button "Verify" at bounding box center [669, 435] width 916 height 26
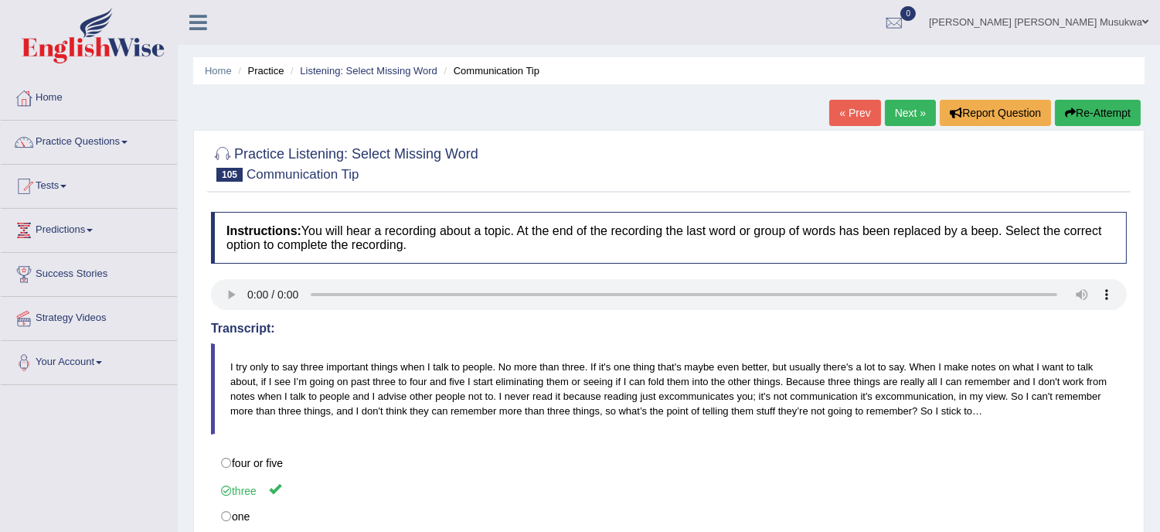
click at [906, 120] on link "Next »" at bounding box center [910, 113] width 51 height 26
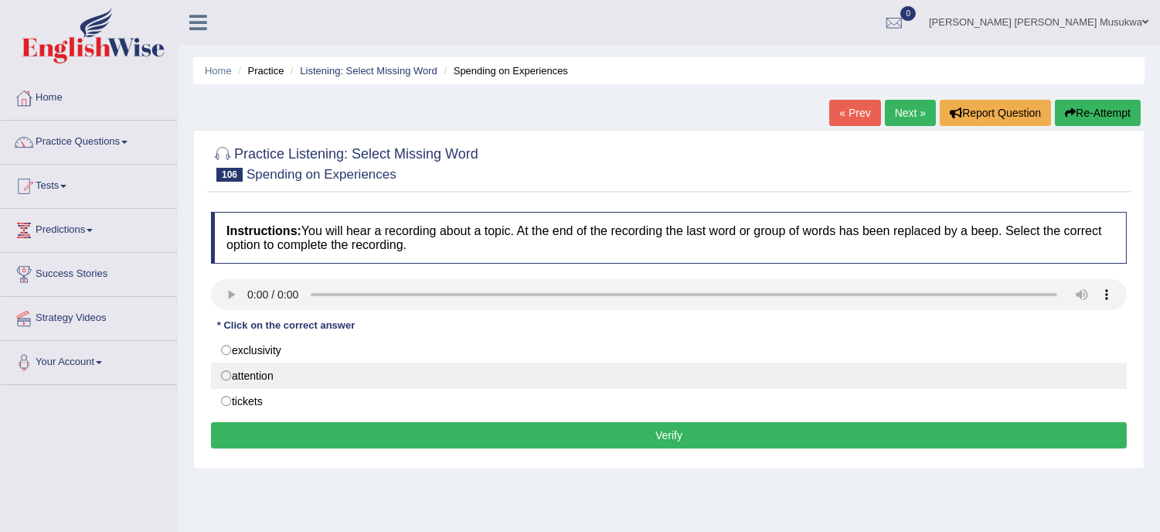
click at [251, 383] on label "attention" at bounding box center [669, 375] width 916 height 26
radio input "true"
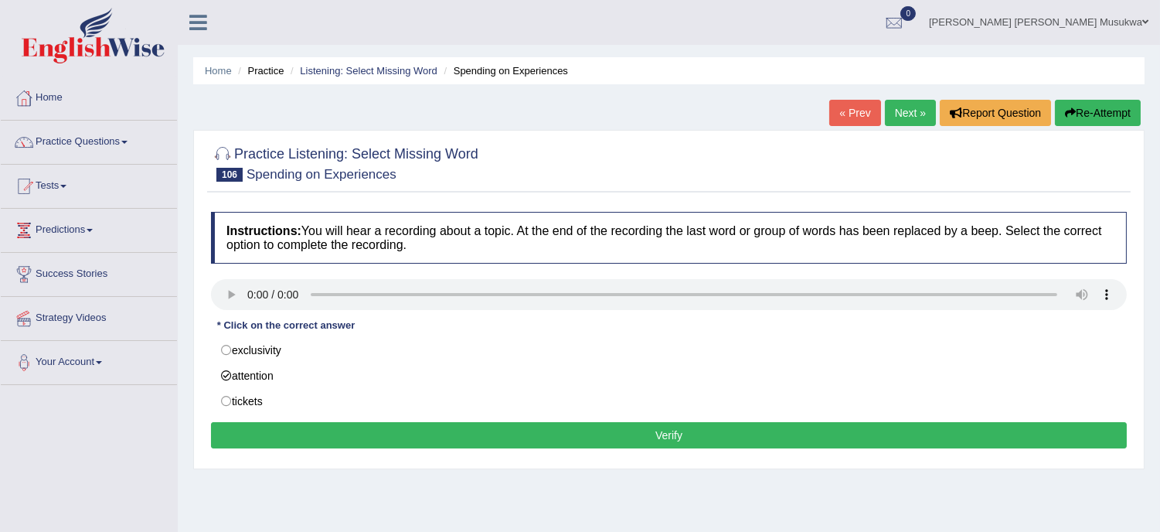
click at [385, 433] on button "Verify" at bounding box center [669, 435] width 916 height 26
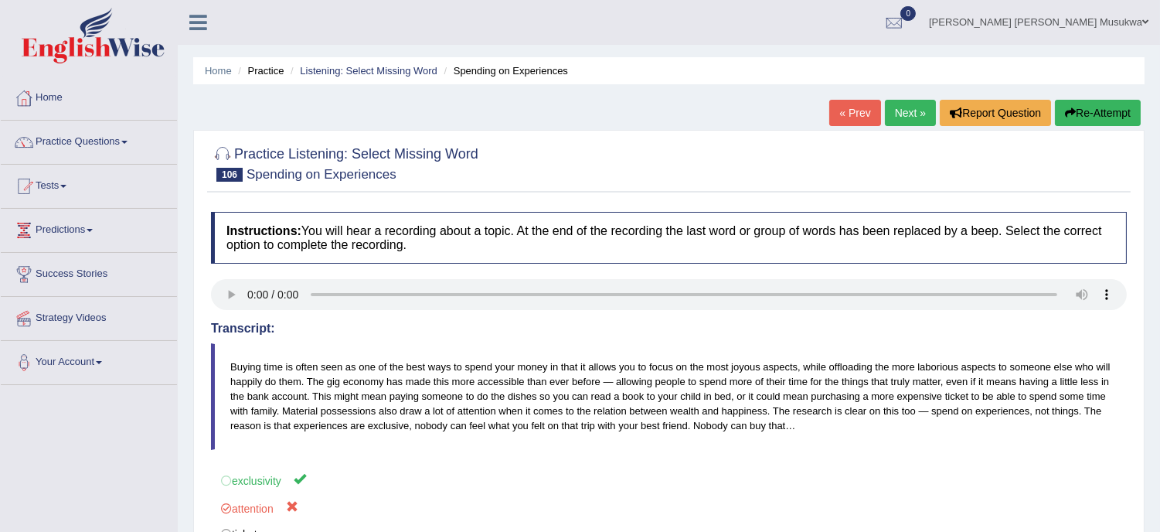
click at [1077, 114] on button "Re-Attempt" at bounding box center [1098, 113] width 86 height 26
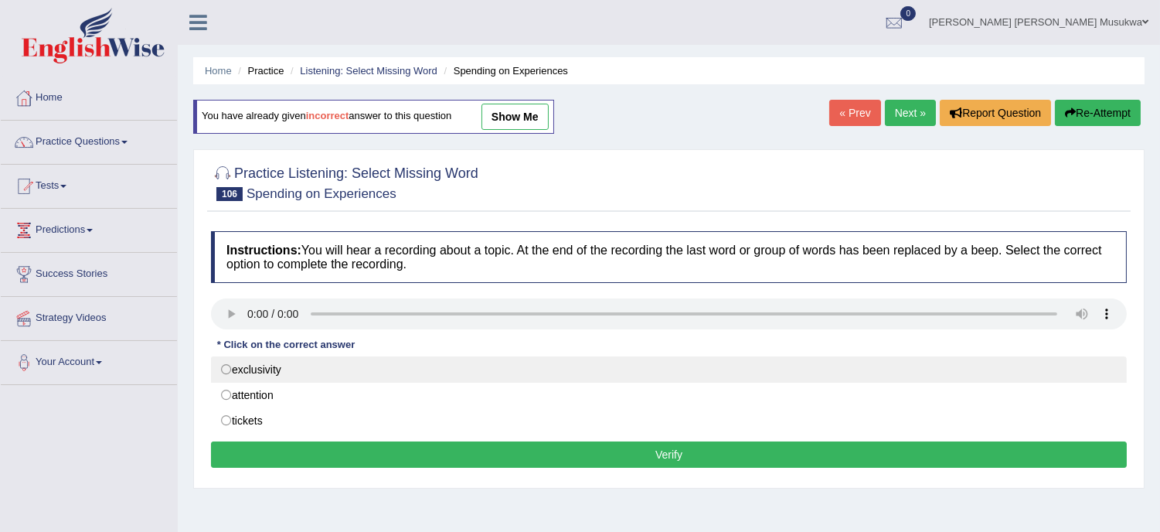
click at [268, 377] on label "exclusivity" at bounding box center [669, 369] width 916 height 26
radio input "true"
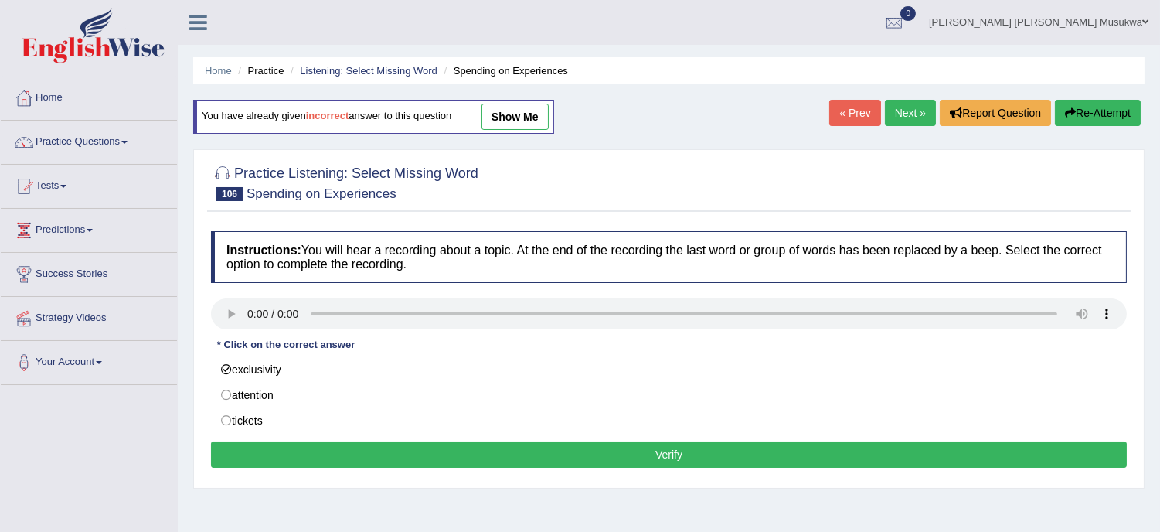
click at [660, 452] on button "Verify" at bounding box center [669, 454] width 916 height 26
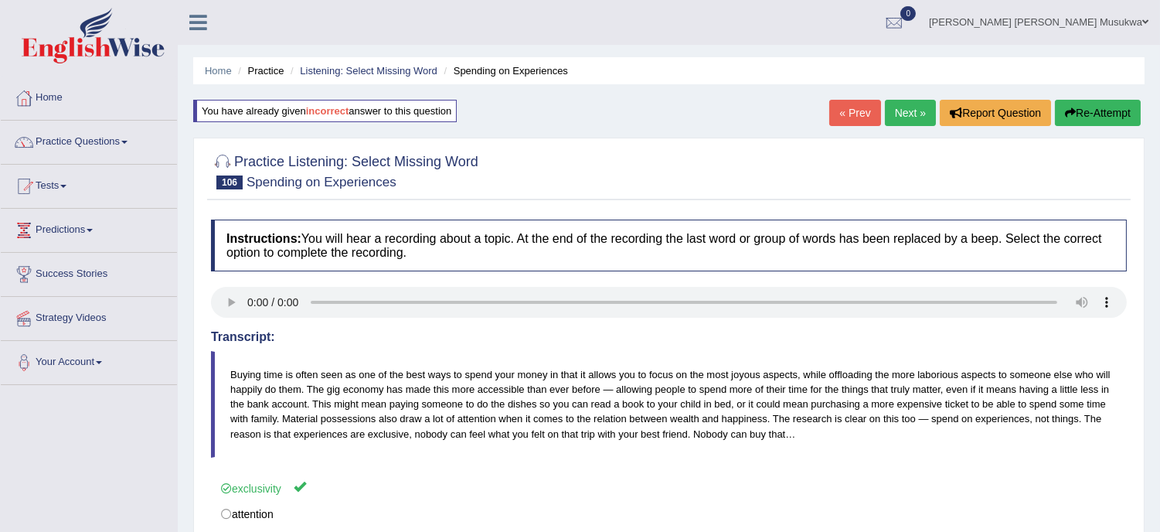
click at [903, 107] on link "Next »" at bounding box center [910, 113] width 51 height 26
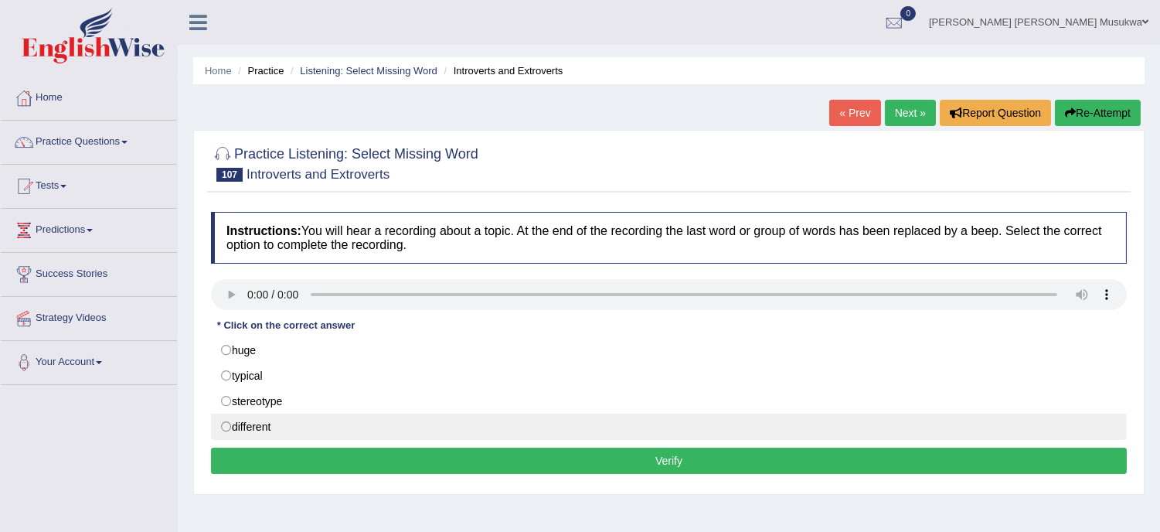
click at [277, 427] on label "different" at bounding box center [669, 426] width 916 height 26
radio input "true"
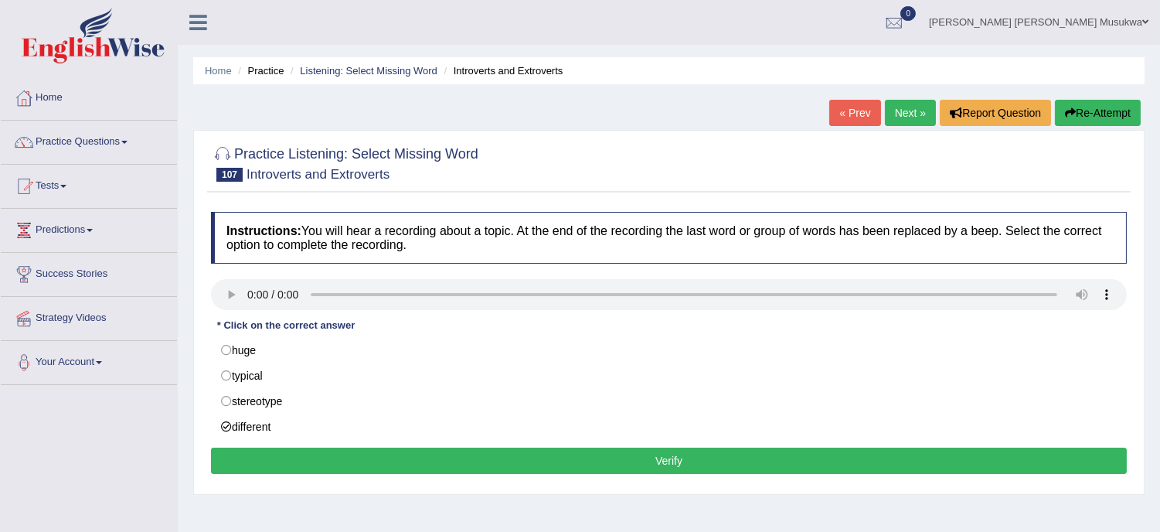
click at [518, 467] on button "Verify" at bounding box center [669, 460] width 916 height 26
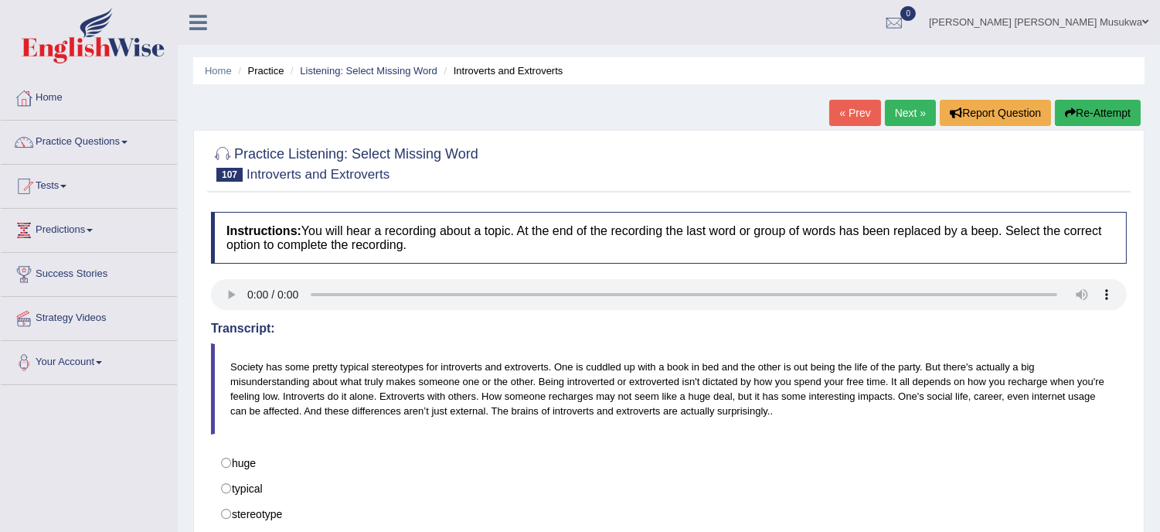
click at [903, 98] on div "Home Practice Listening: Select Missing Word Introverts and Extroverts « Prev N…" at bounding box center [669, 386] width 982 height 773
click at [907, 113] on link "Next »" at bounding box center [910, 113] width 51 height 26
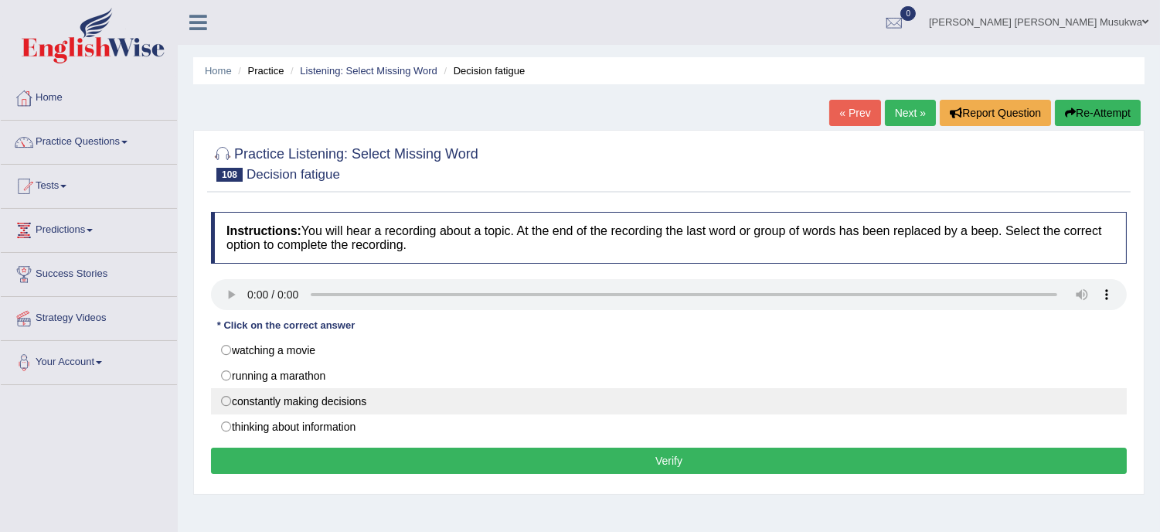
click at [307, 404] on label "constantly making decisions" at bounding box center [669, 401] width 916 height 26
radio input "true"
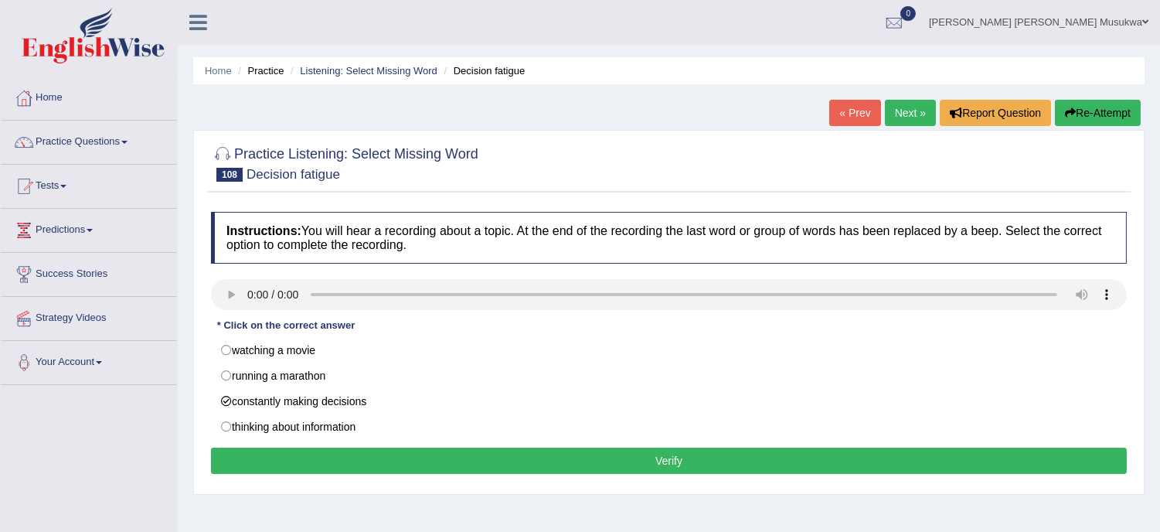
click at [495, 461] on button "Verify" at bounding box center [669, 460] width 916 height 26
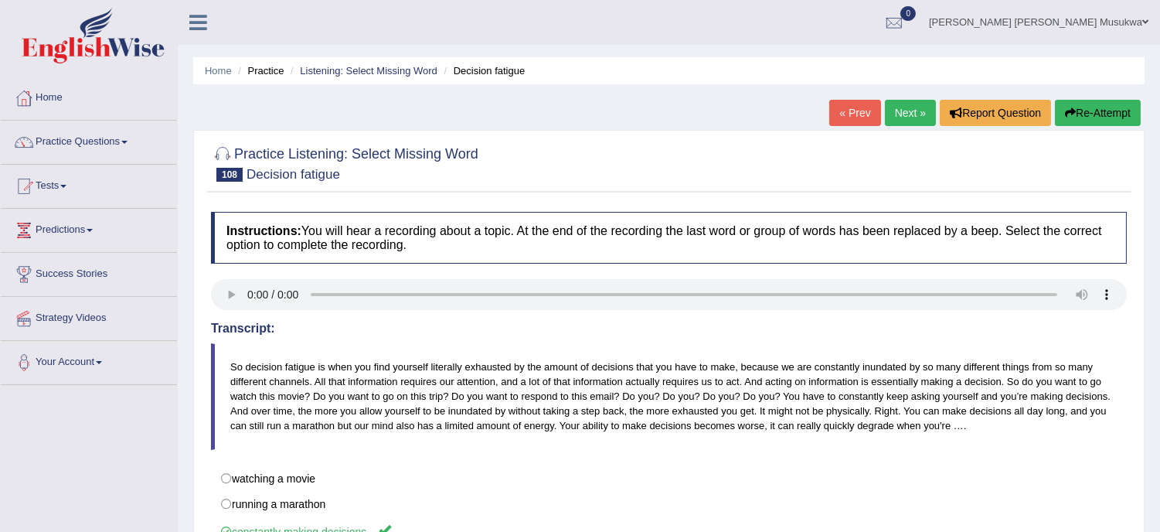
click at [909, 107] on link "Next »" at bounding box center [910, 113] width 51 height 26
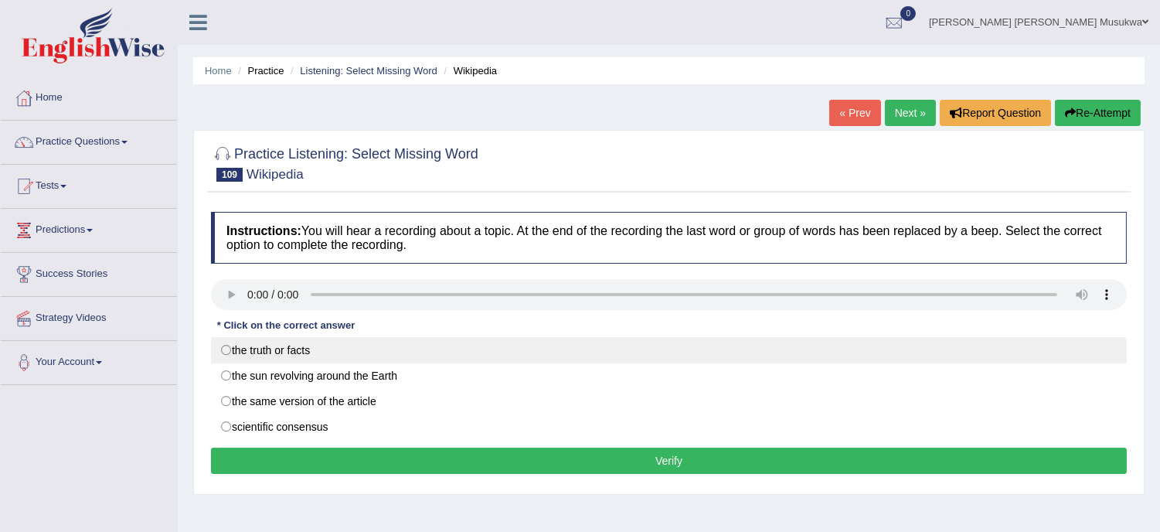
click at [304, 350] on label "the truth or facts" at bounding box center [669, 350] width 916 height 26
radio input "true"
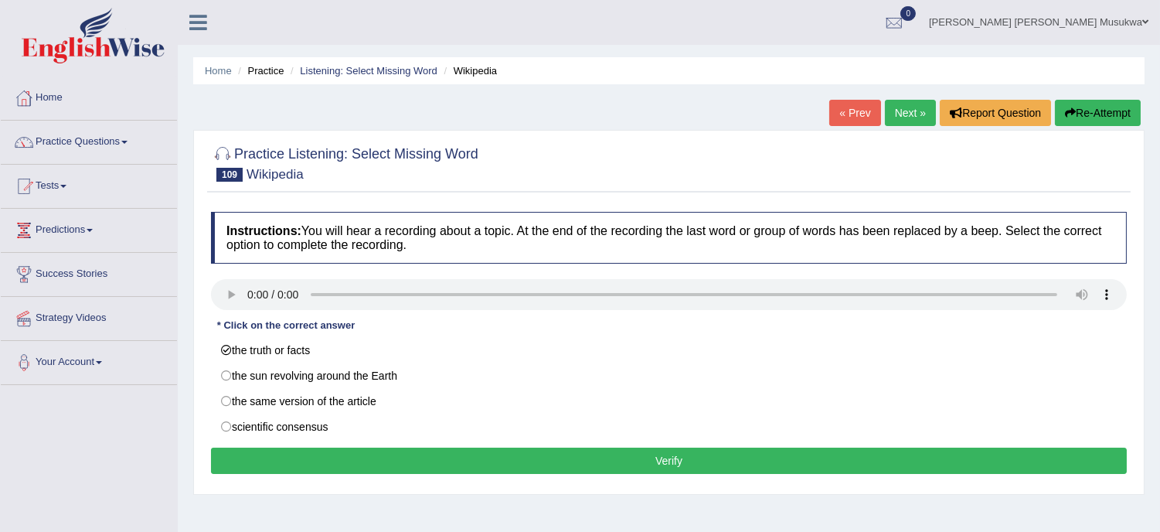
click at [497, 461] on button "Verify" at bounding box center [669, 460] width 916 height 26
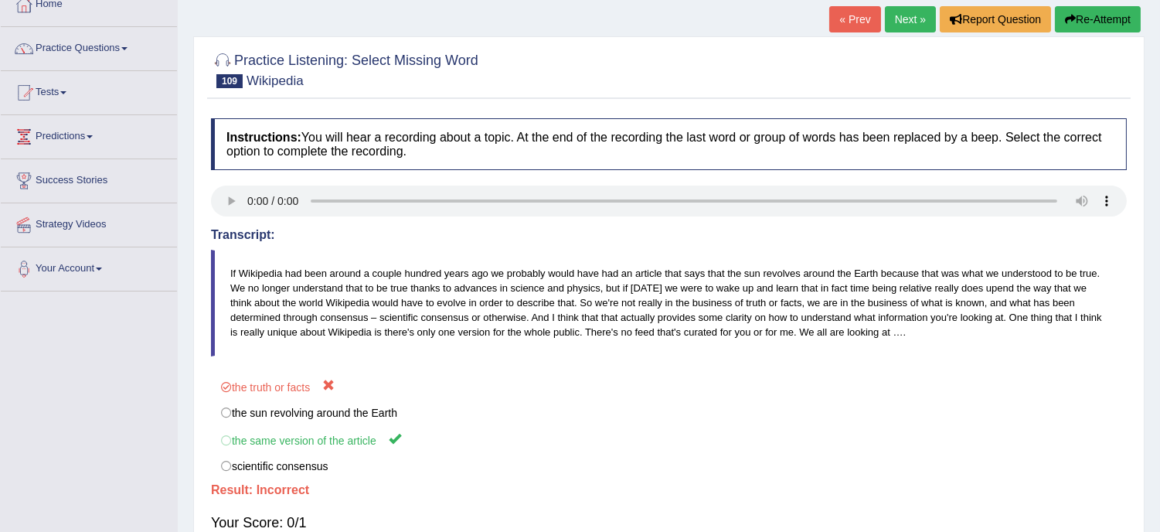
scroll to position [34, 0]
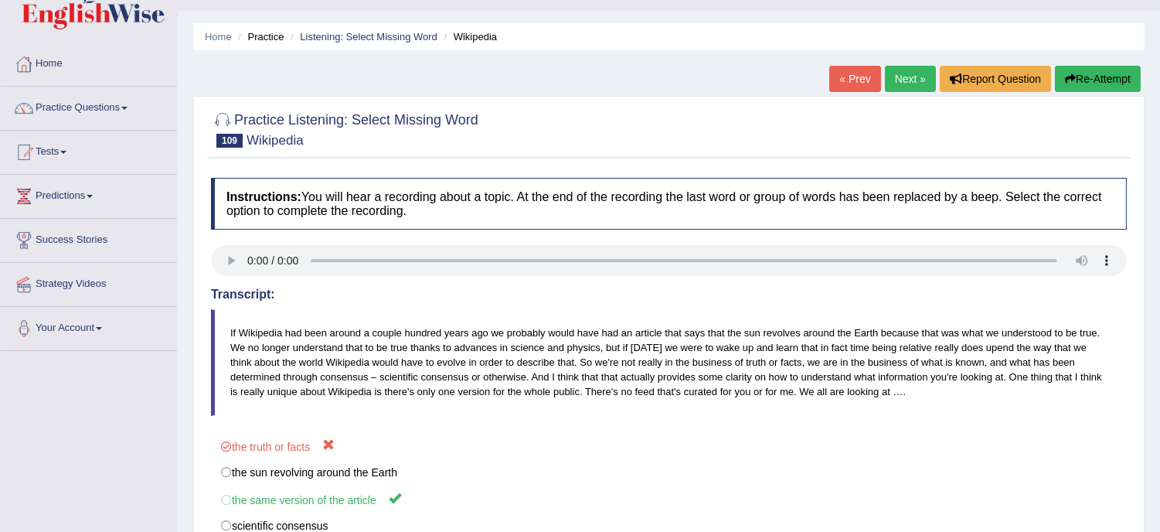
click at [1106, 66] on button "Re-Attempt" at bounding box center [1098, 79] width 86 height 26
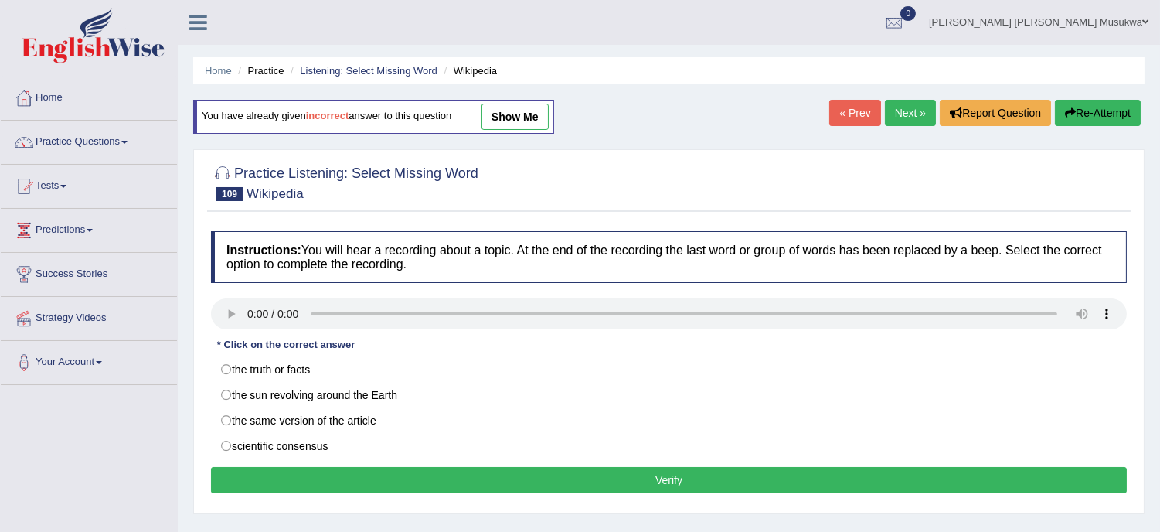
scroll to position [34, 0]
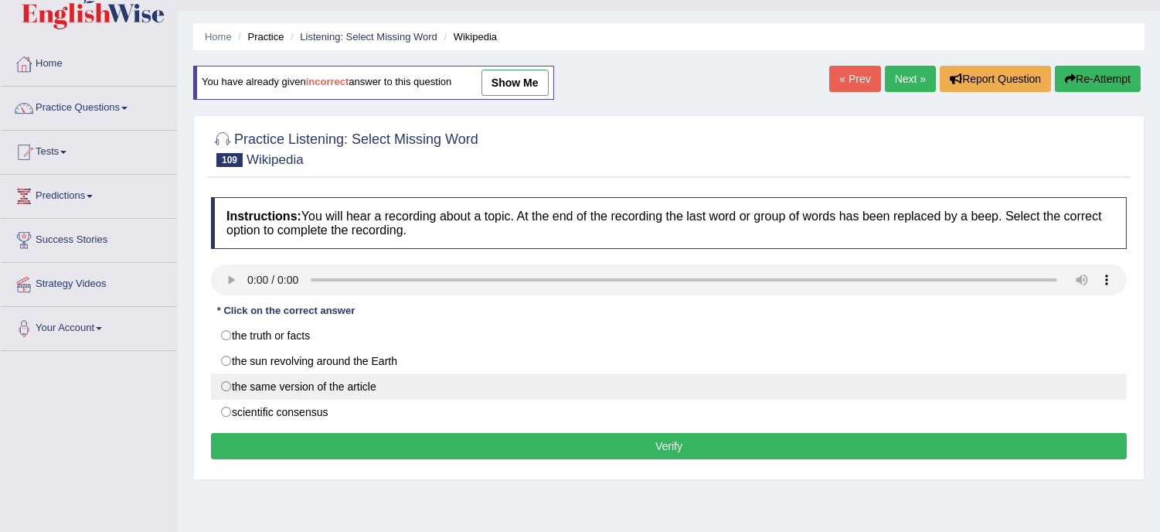
click at [371, 390] on label "the same version of the article" at bounding box center [669, 386] width 916 height 26
radio input "true"
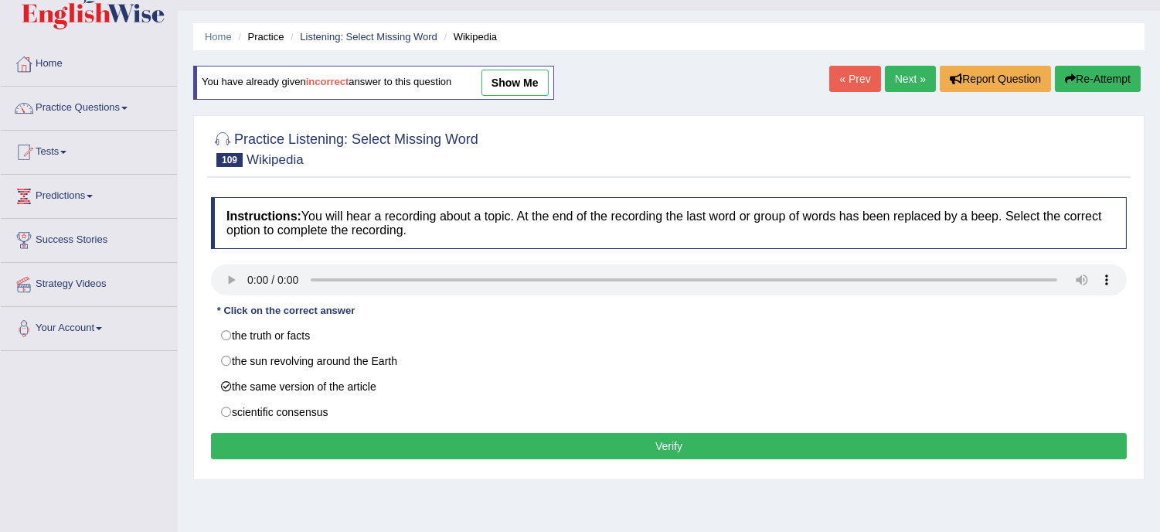
click at [466, 445] on button "Verify" at bounding box center [669, 446] width 916 height 26
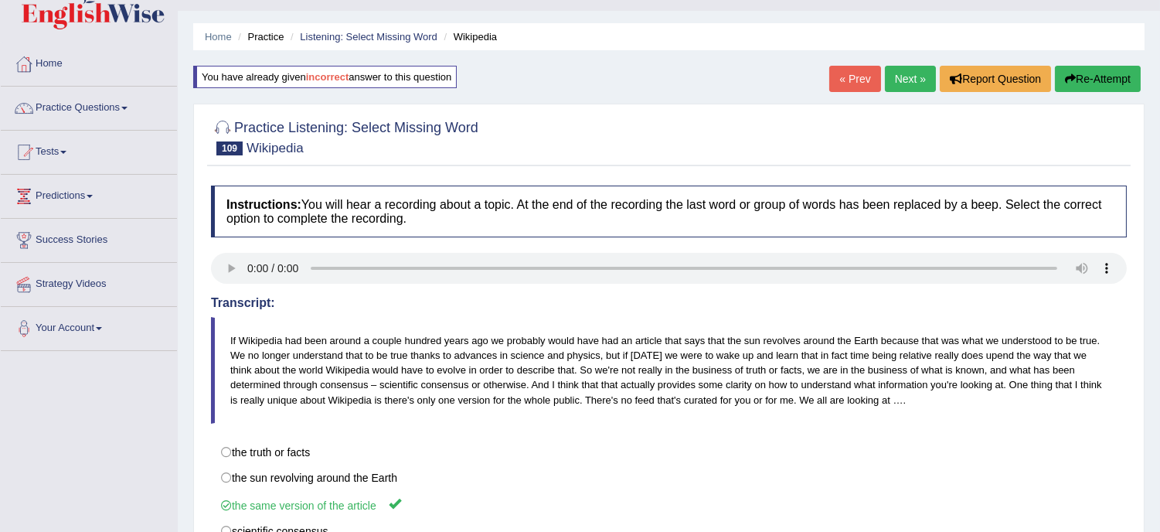
click at [906, 73] on link "Next »" at bounding box center [910, 79] width 51 height 26
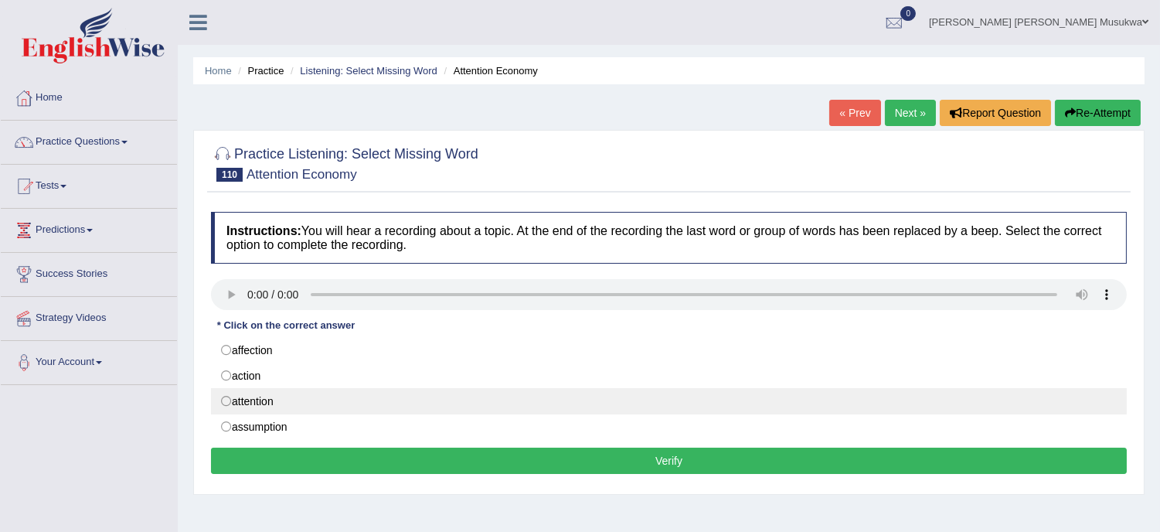
click at [242, 396] on label "attention" at bounding box center [669, 401] width 916 height 26
radio input "true"
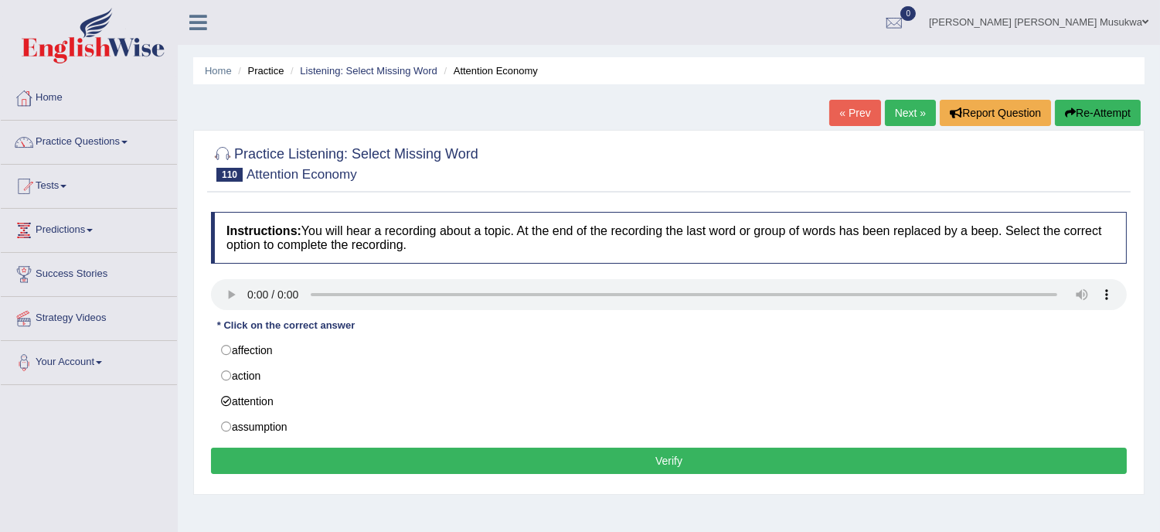
click at [379, 460] on button "Verify" at bounding box center [669, 460] width 916 height 26
